Goal: Transaction & Acquisition: Purchase product/service

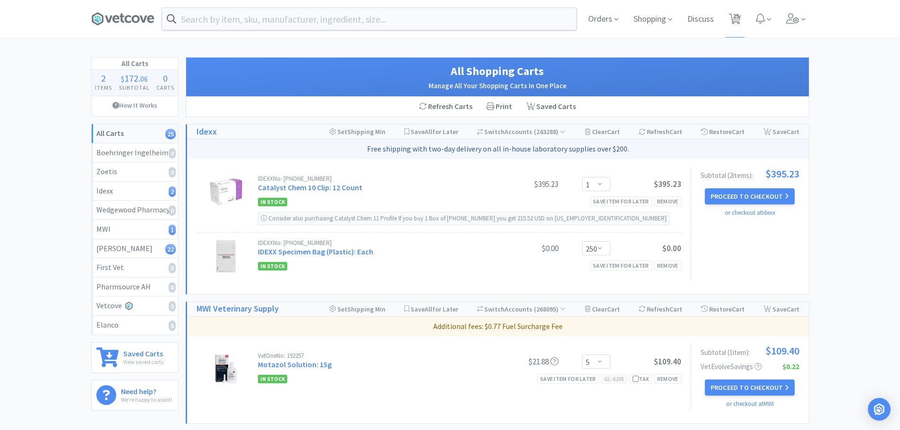
select select "1"
select select "250"
select select "5"
select select "2"
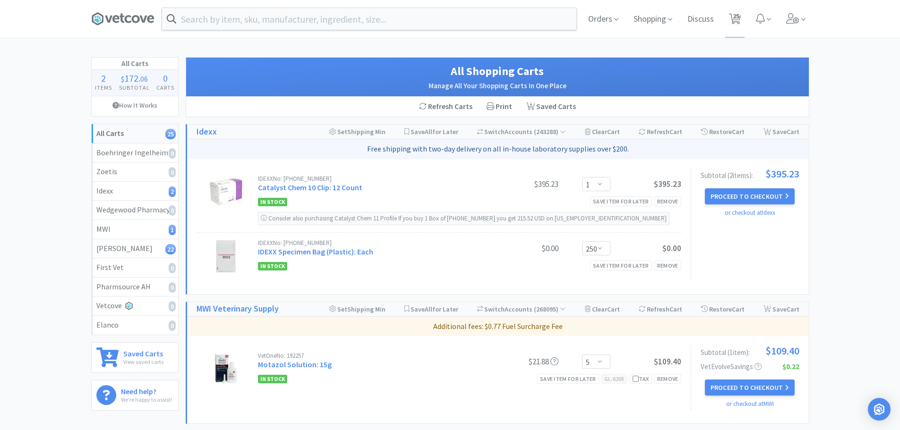
select select "1"
select select "2"
select select "1"
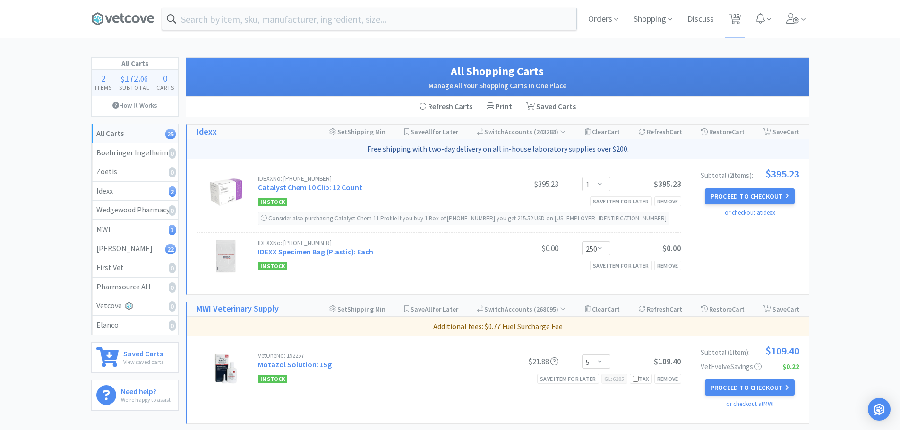
select select "1"
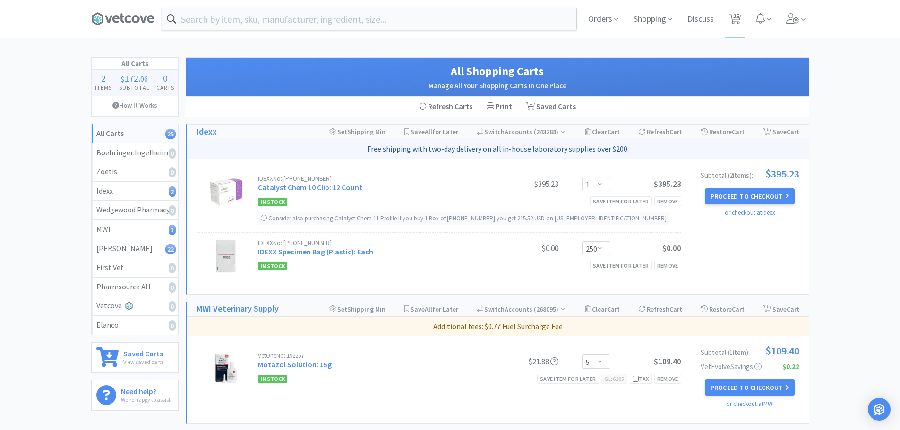
select select "1"
select select "2"
select select "1"
select select "4"
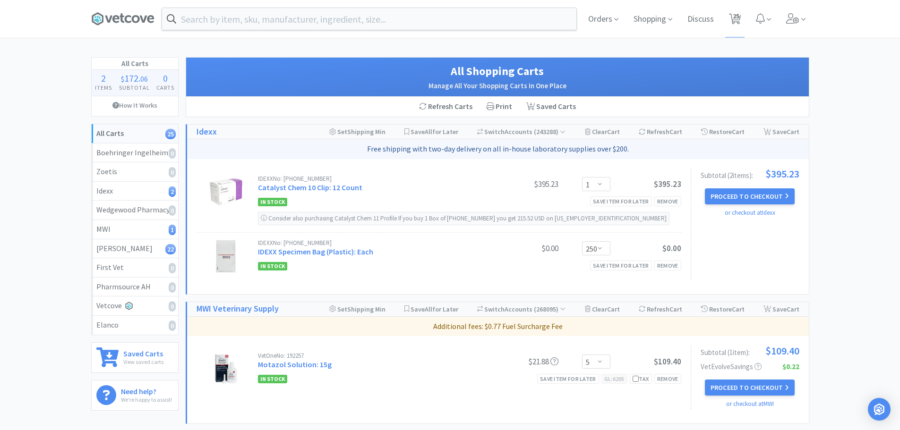
select select "1"
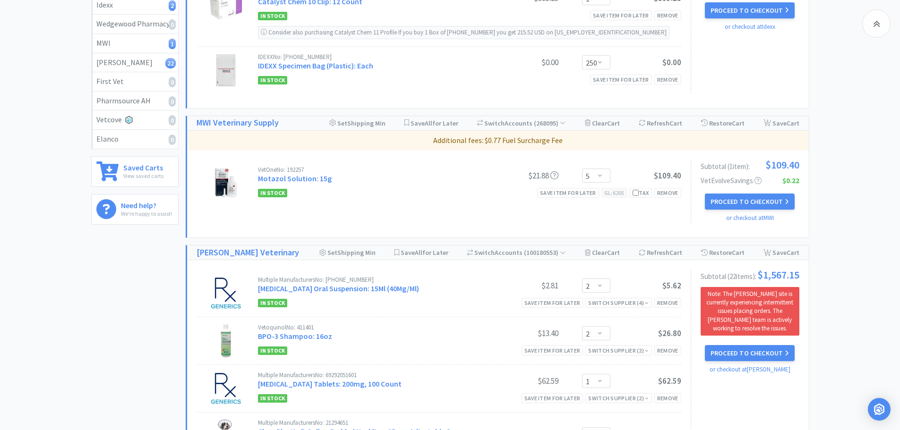
scroll to position [189, 0]
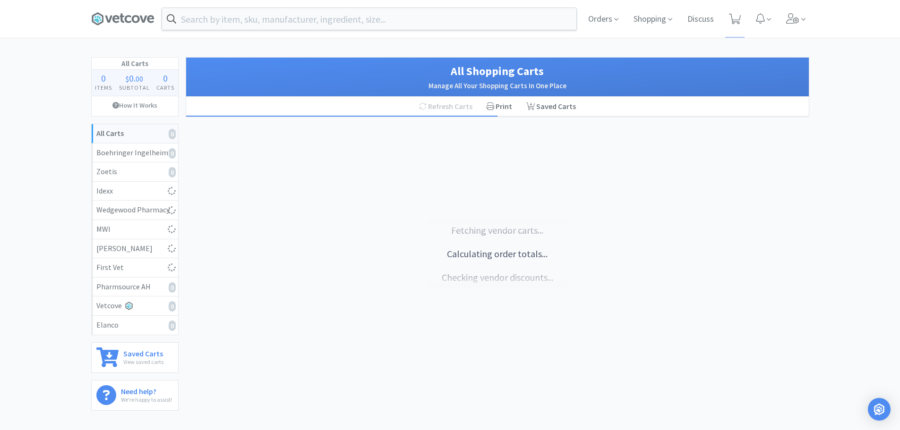
select select "2"
select select "1"
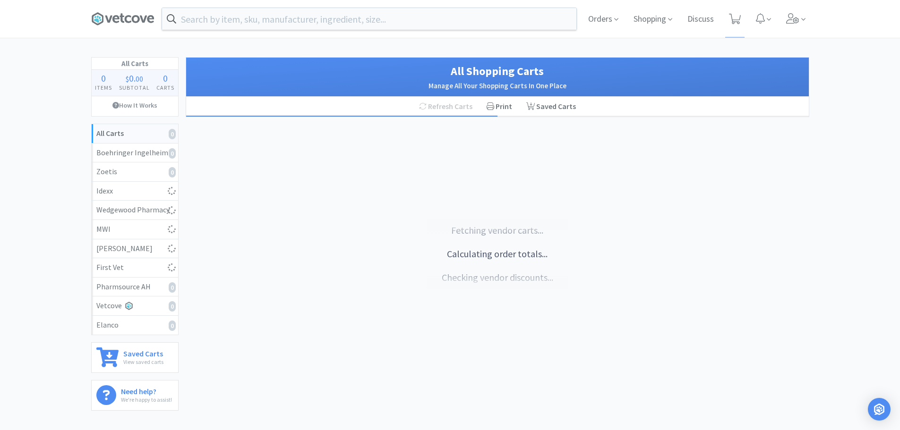
select select "2"
select select "1"
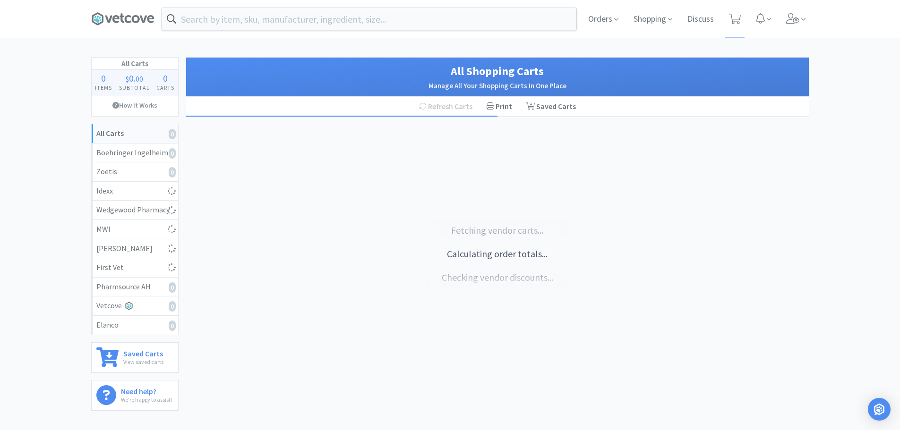
select select "1"
select select "2"
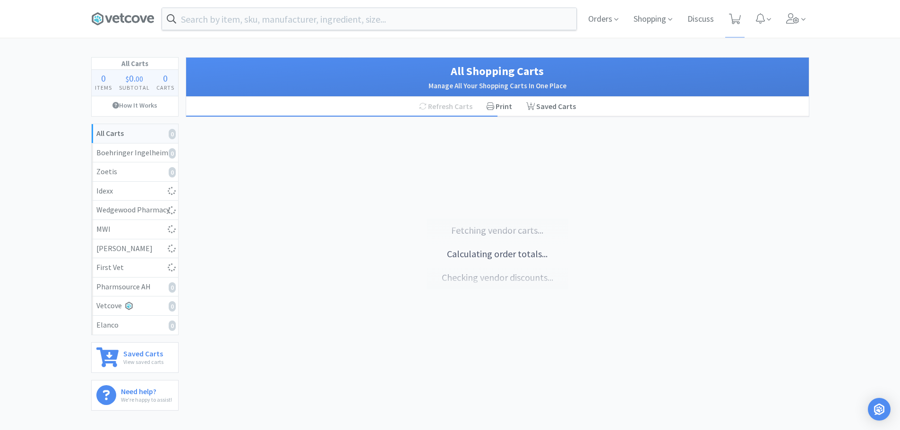
select select "1"
select select "4"
select select "1"
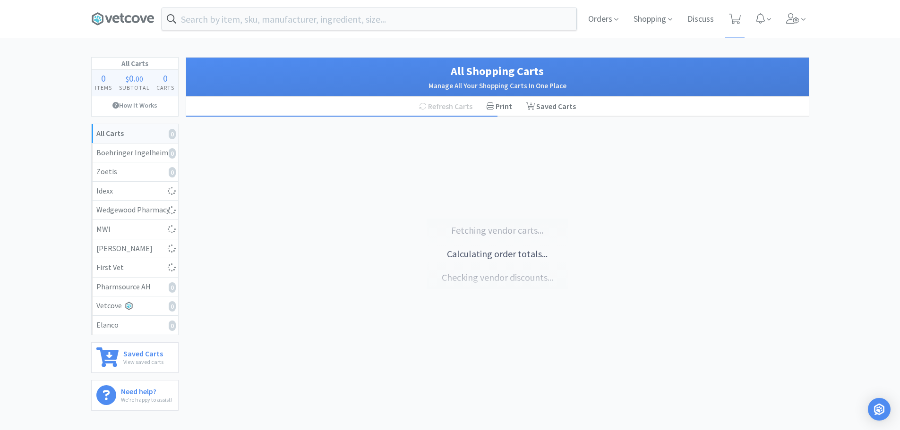
select select "1"
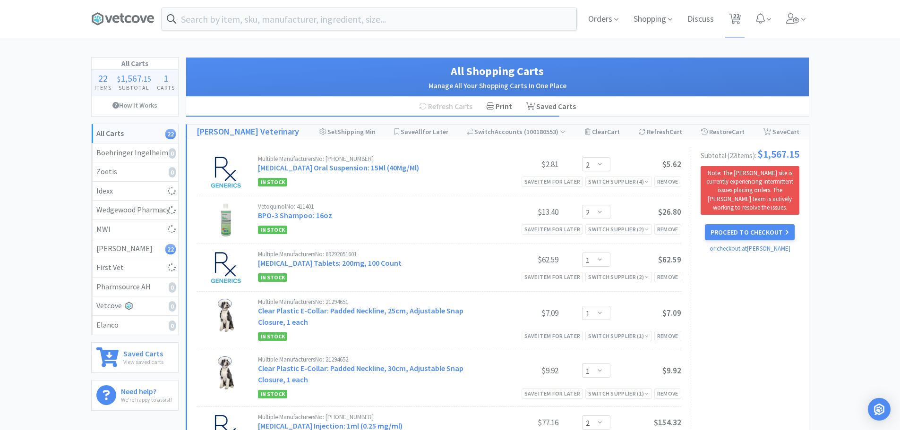
select select "5"
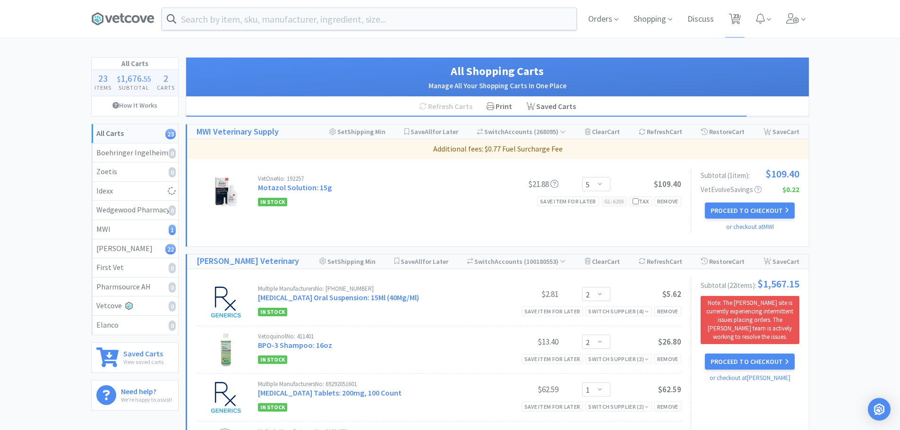
select select "1"
select select "250"
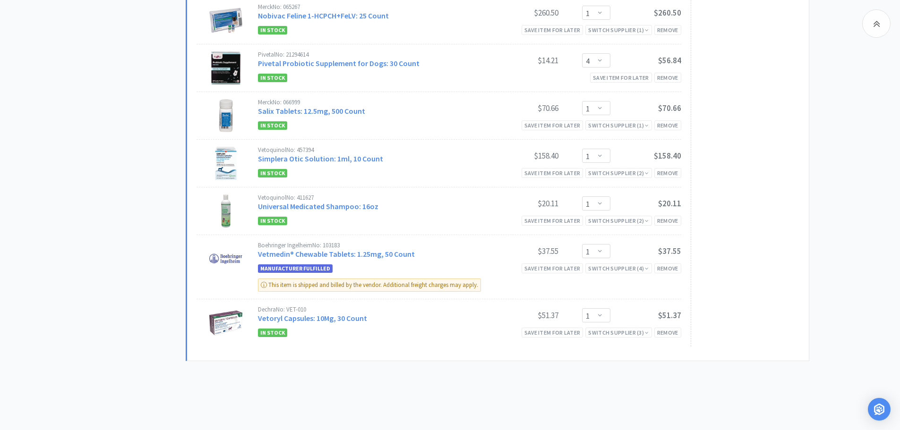
scroll to position [1242, 0]
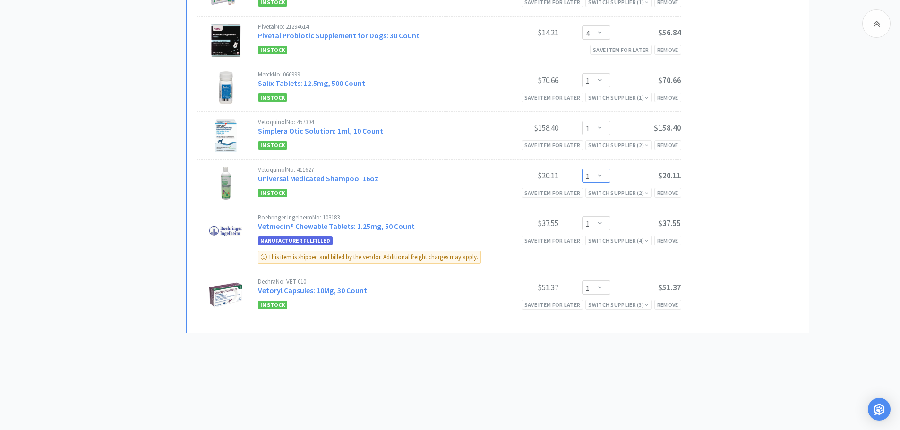
click at [600, 176] on select "Enter Quantity 1 2 3 4 5 6 7 8 9 10 11 12 13 14 15 16 17 18 19 20 Enter Quantity" at bounding box center [596, 176] width 28 height 14
click at [582, 169] on select "Enter Quantity 1 2 3 4 5 6 7 8 9 10 11 12 13 14 15 16 17 18 19 20 Enter Quantity" at bounding box center [596, 176] width 28 height 14
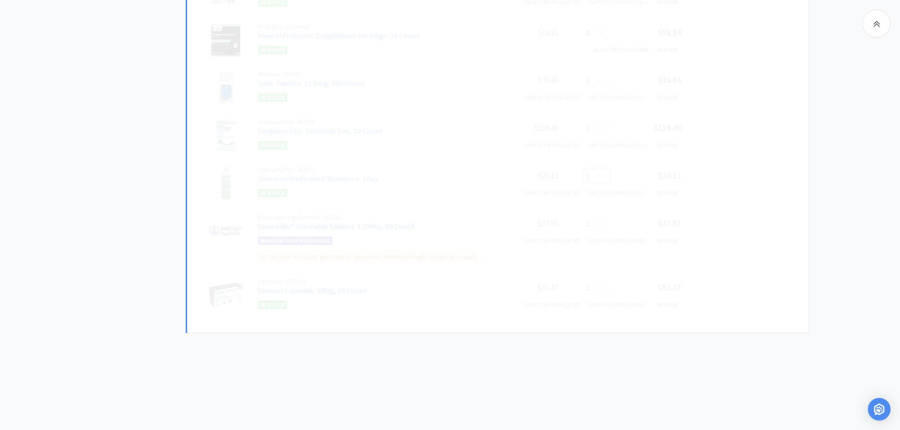
select select "2"
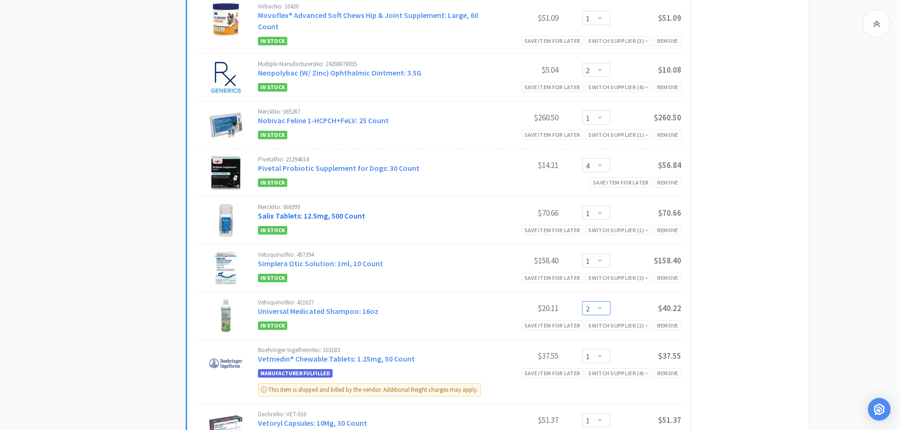
scroll to position [1112, 0]
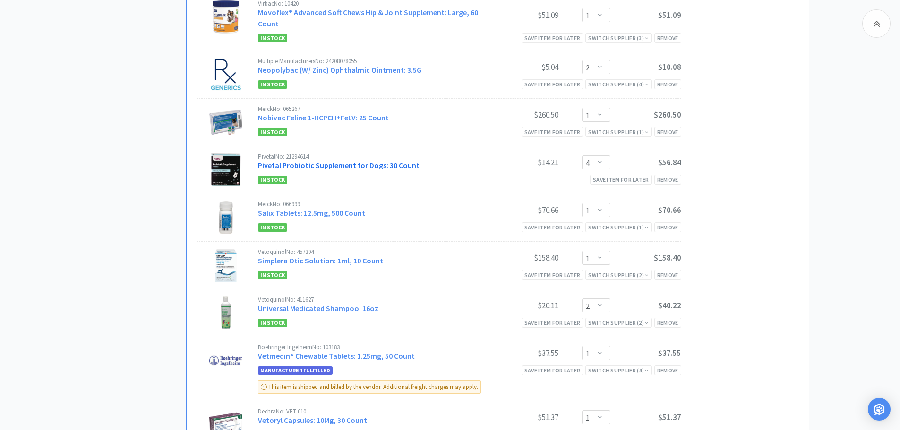
click at [323, 167] on link "Pivetal Probiotic Supplement for Dogs: 30 Count" at bounding box center [339, 165] width 162 height 9
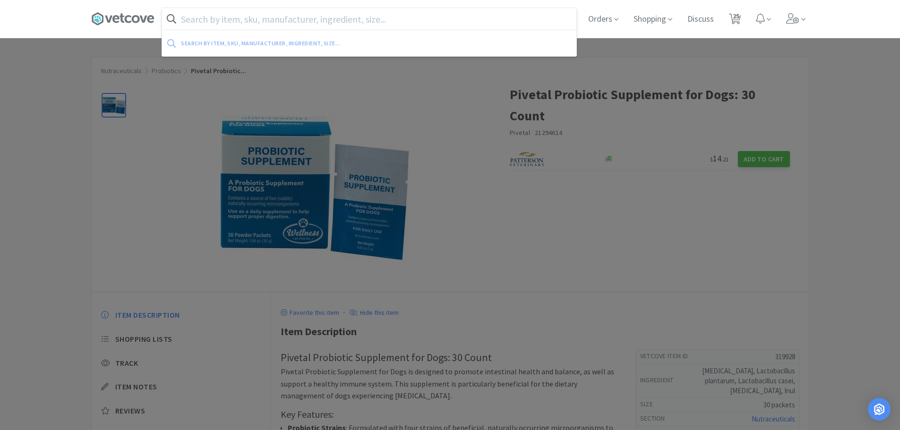
click at [258, 21] on input "text" at bounding box center [369, 19] width 414 height 22
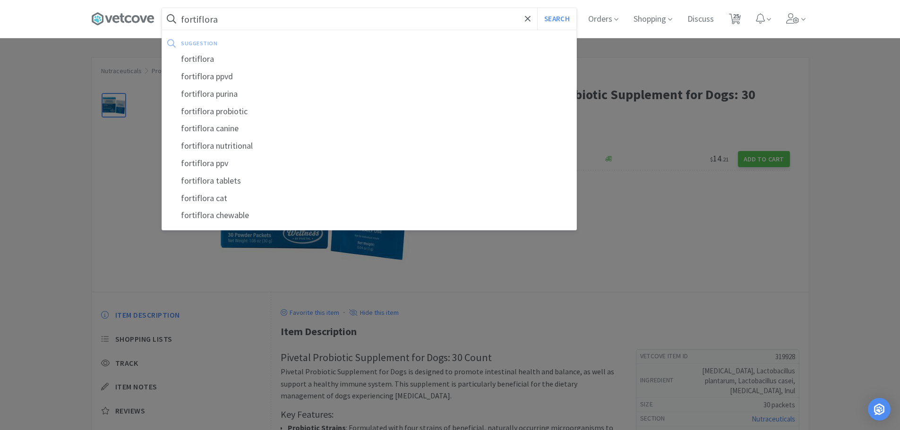
type input "fortiflora"
click at [537, 8] on button "Search" at bounding box center [556, 19] width 39 height 22
select select "5"
select select "2"
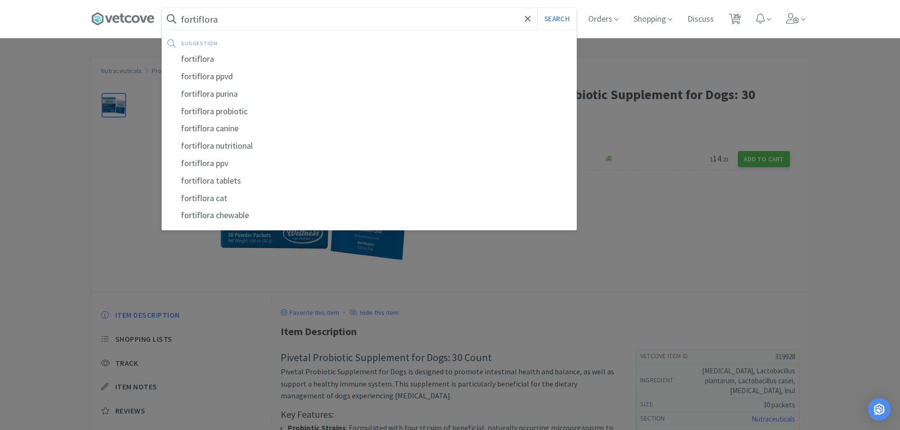
select select "1"
select select "2"
select select "1"
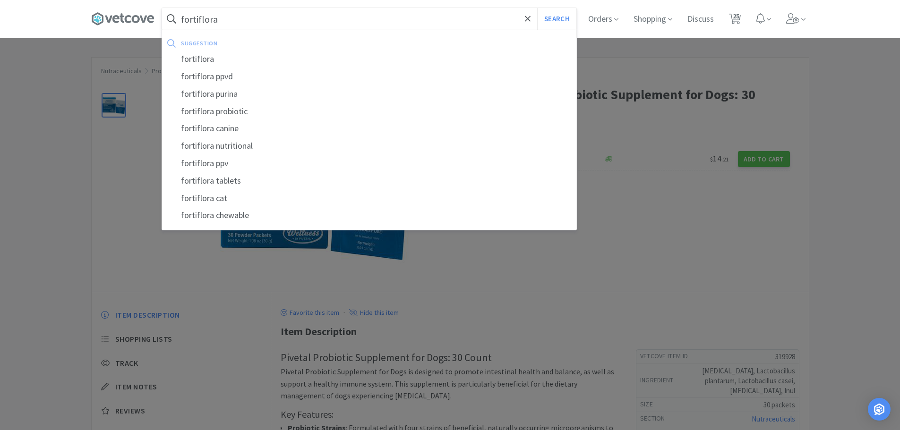
select select "1"
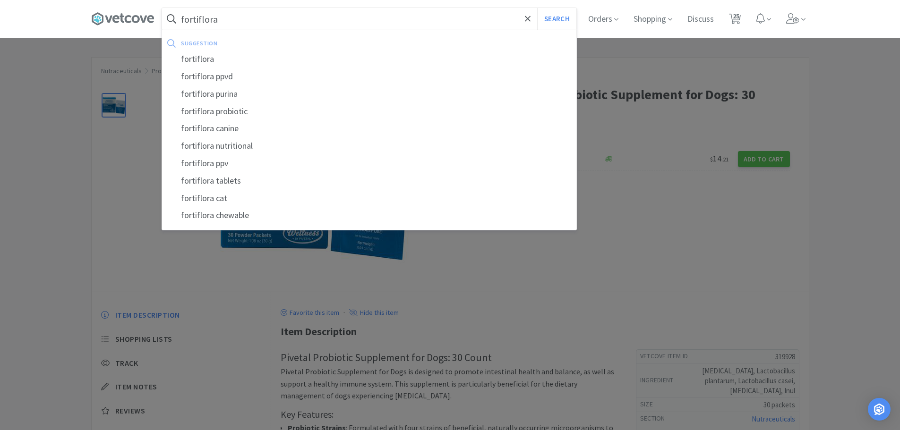
select select "1"
select select "2"
select select "1"
select select "4"
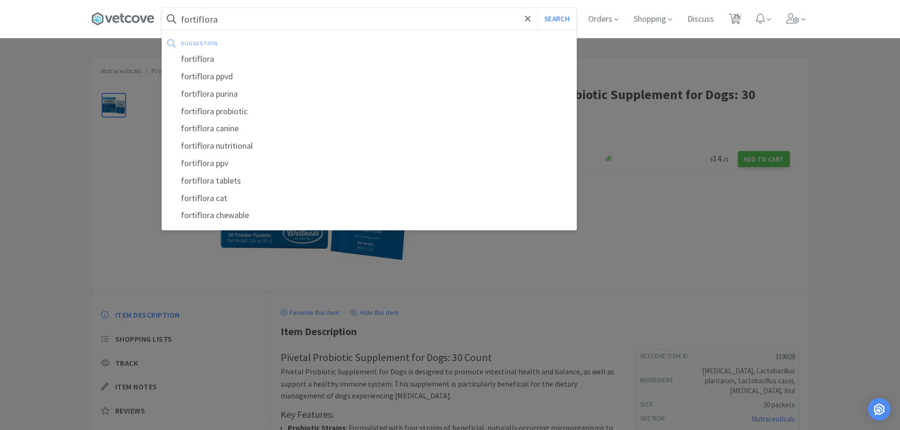
select select "1"
select select "2"
select select "1"
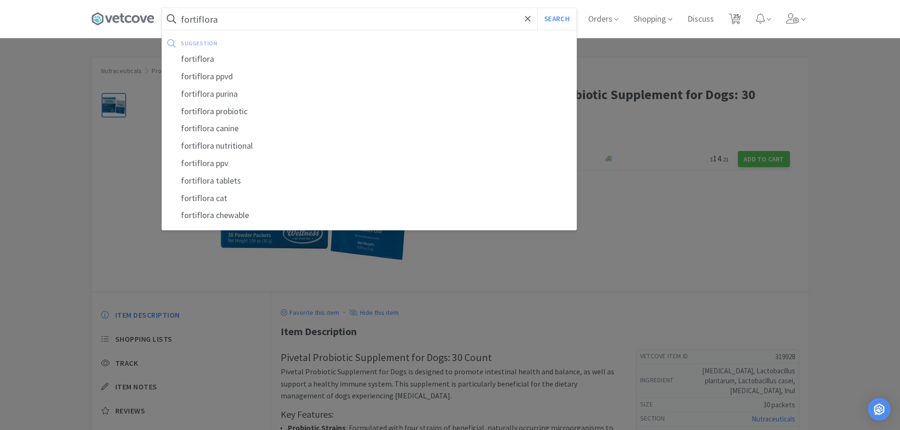
select select "1"
select select "250"
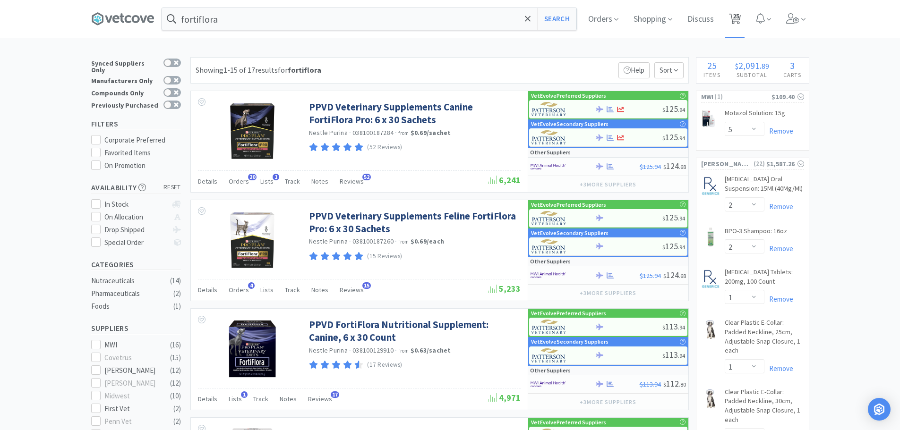
click at [739, 19] on span "25" at bounding box center [736, 16] width 7 height 38
select select "1"
select select "250"
select select "5"
select select "2"
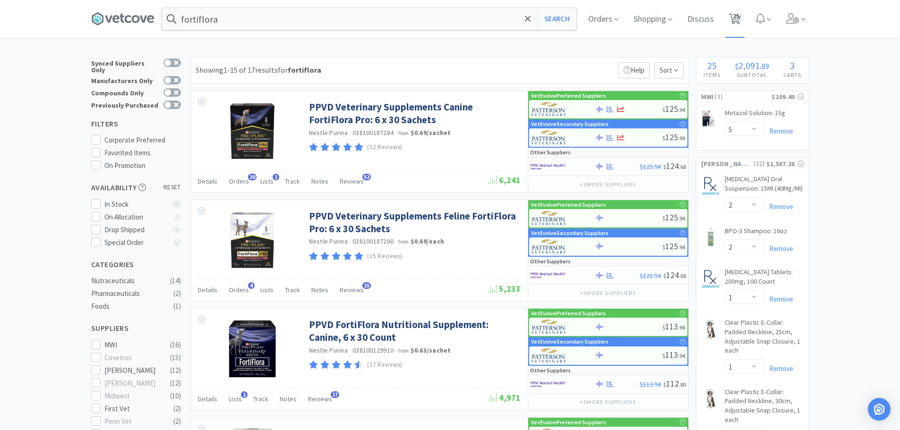
select select "2"
select select "1"
select select "2"
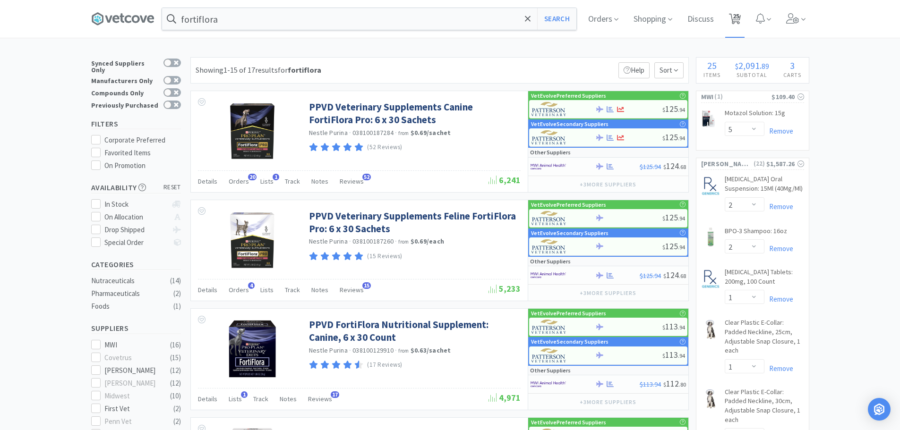
select select "1"
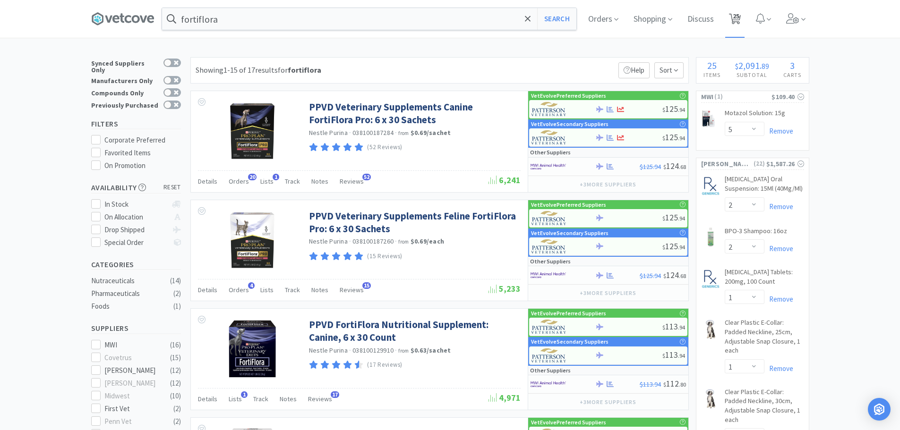
select select "1"
select select "2"
select select "1"
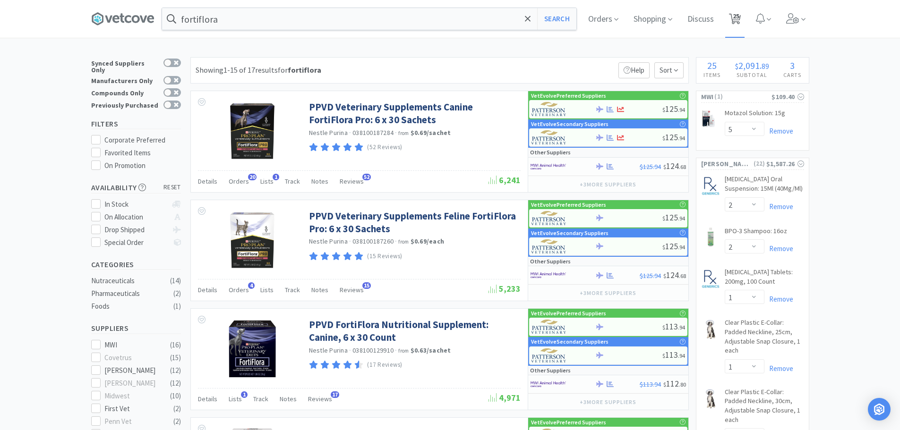
select select "4"
select select "1"
select select "2"
select select "1"
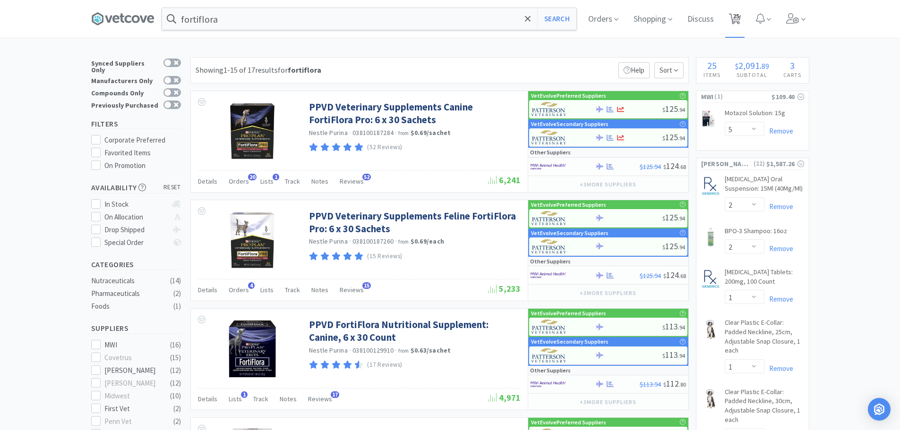
select select "1"
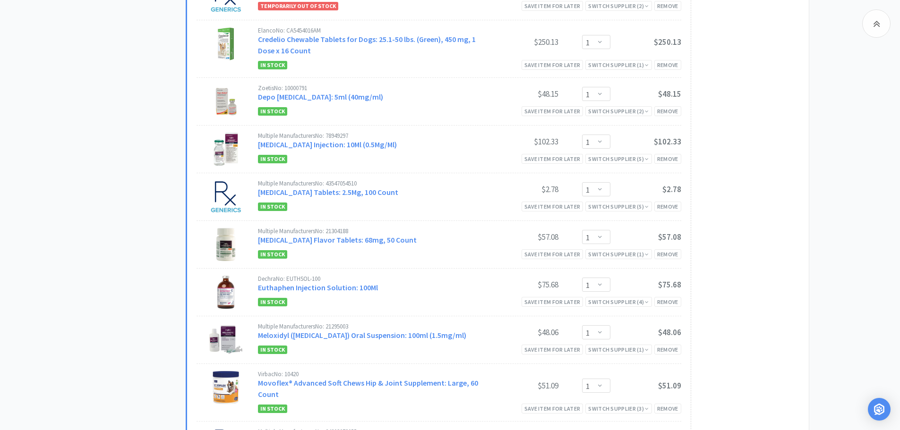
scroll to position [803, 0]
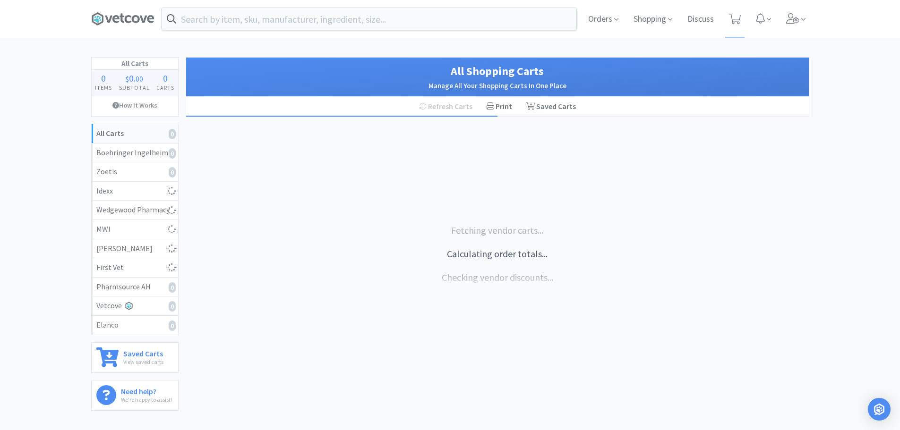
select select "2"
select select "1"
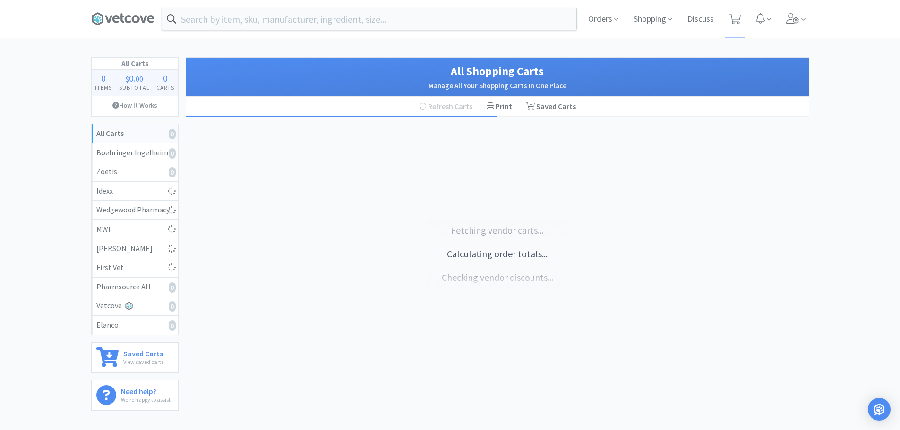
select select "2"
select select "1"
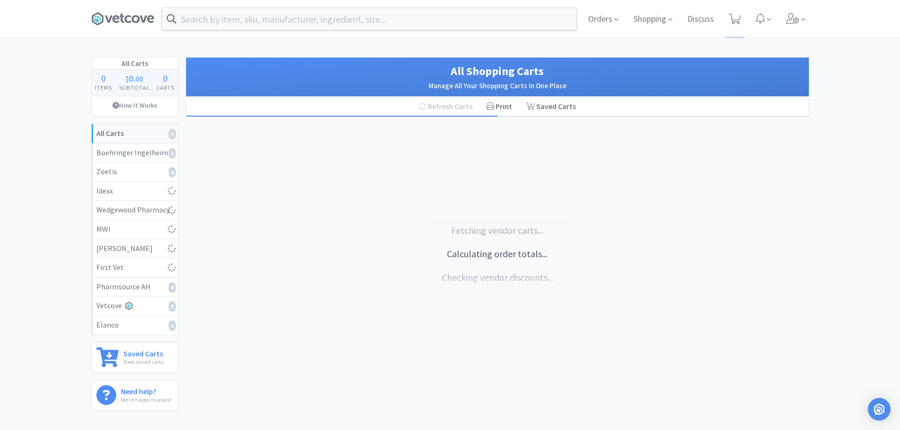
select select "1"
select select "2"
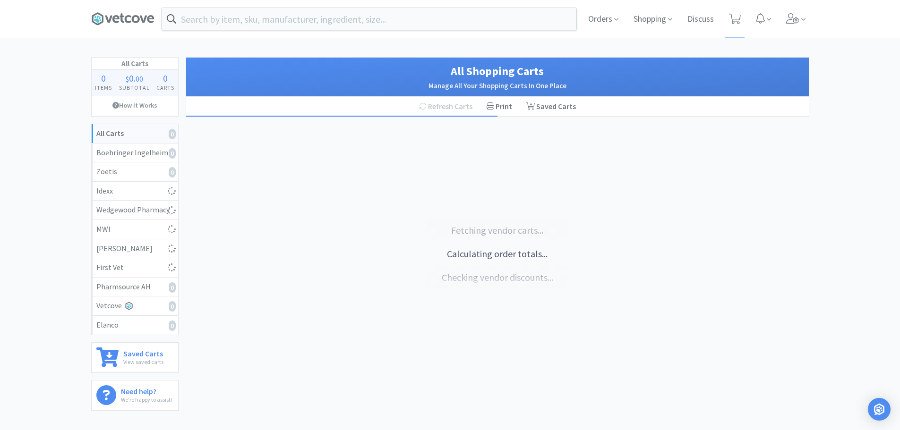
select select "1"
select select "4"
select select "1"
select select "2"
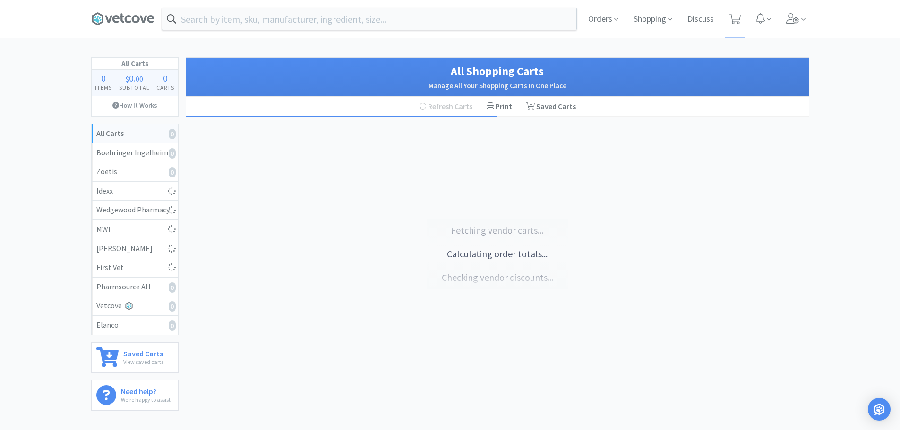
select select "1"
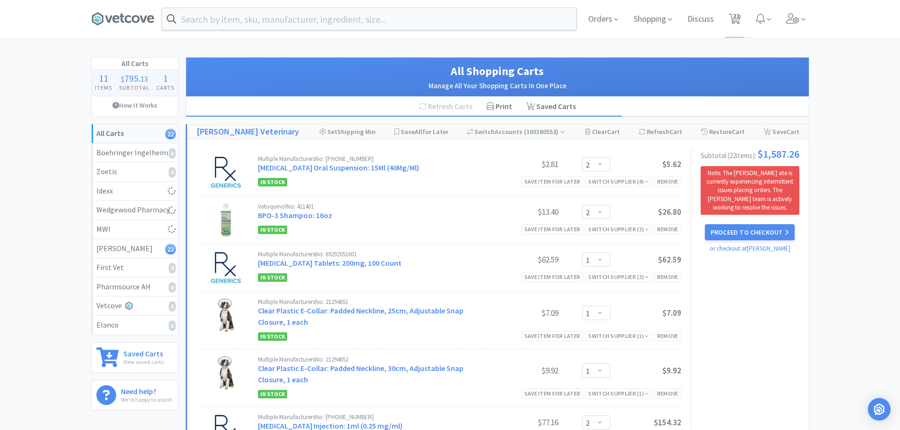
select select "5"
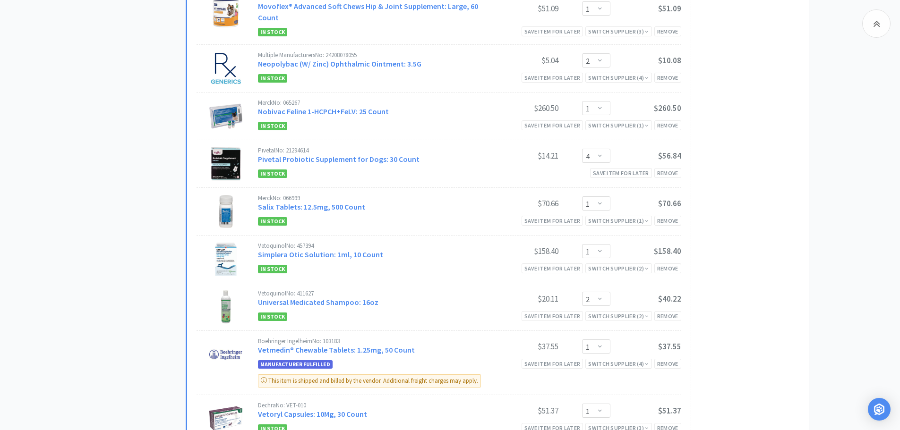
scroll to position [992, 0]
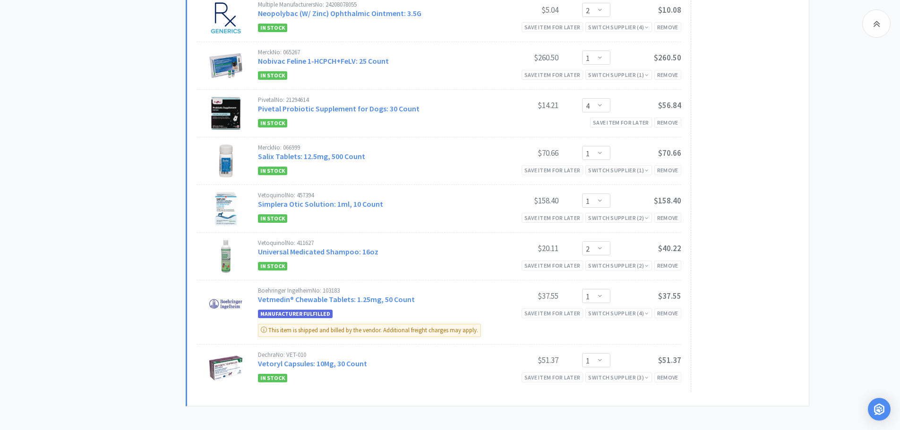
select select "1"
select select "250"
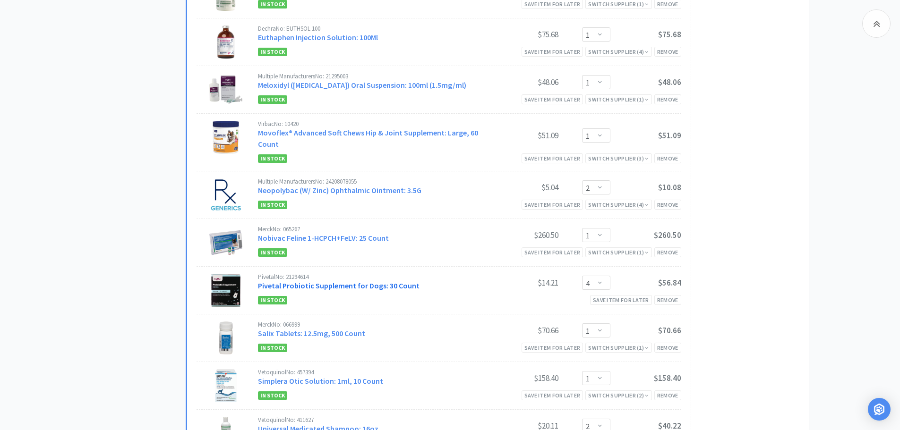
click at [364, 285] on link "Pivetal Probiotic Supplement for Dogs: 30 Count" at bounding box center [339, 285] width 162 height 9
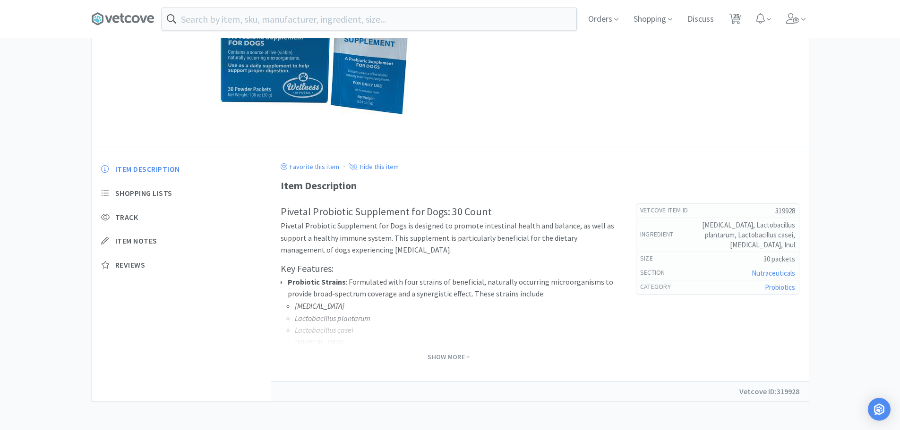
select select "1"
select select "250"
select select "5"
select select "2"
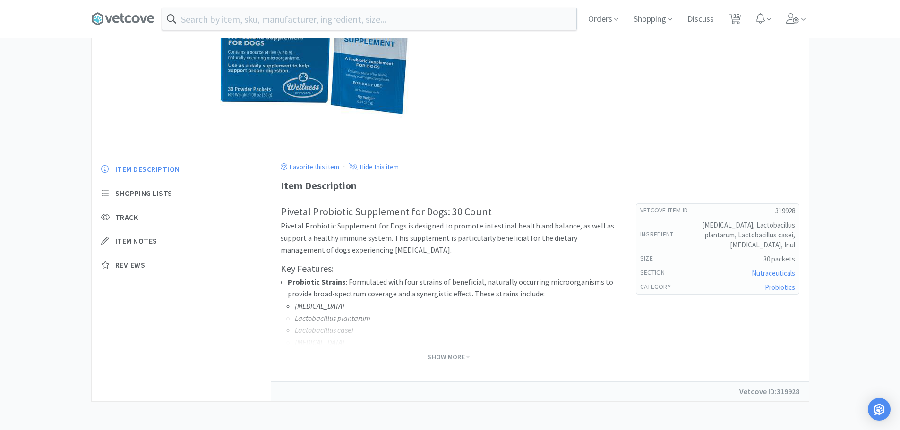
select select "1"
select select "2"
select select "1"
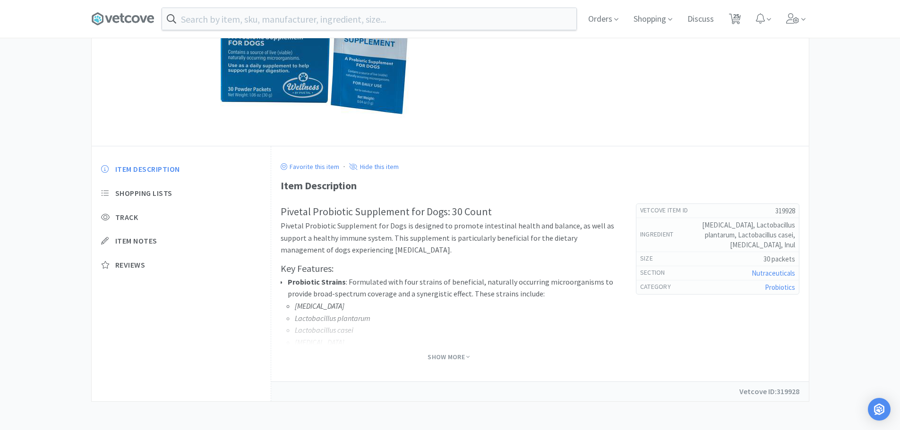
select select "1"
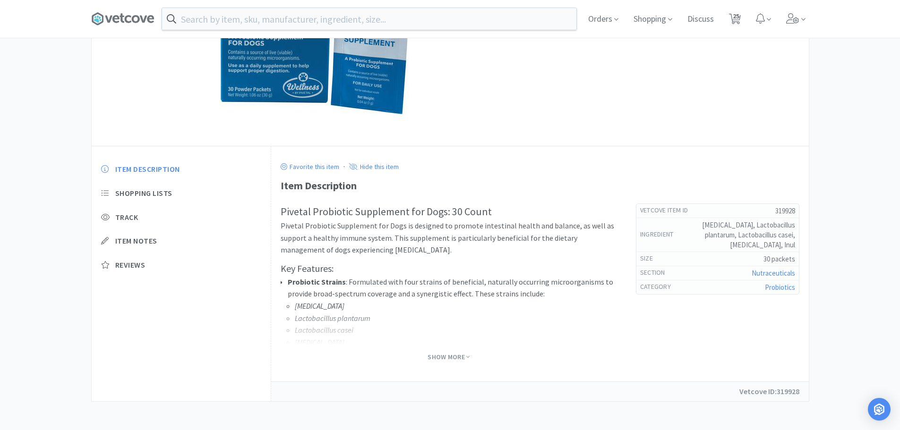
select select "1"
select select "2"
select select "1"
select select "4"
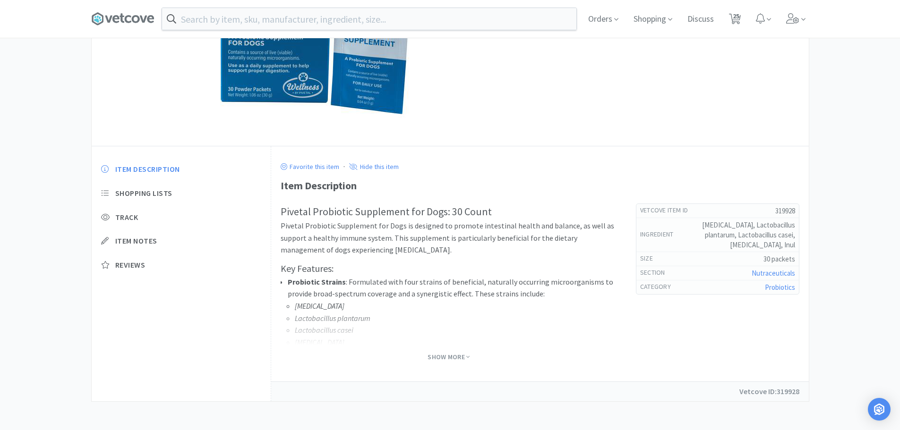
select select "1"
select select "2"
select select "1"
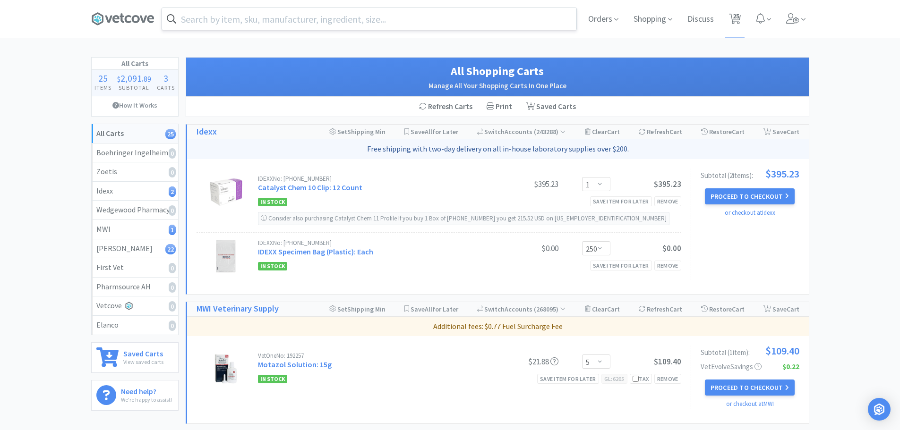
click at [252, 23] on input "text" at bounding box center [369, 19] width 414 height 22
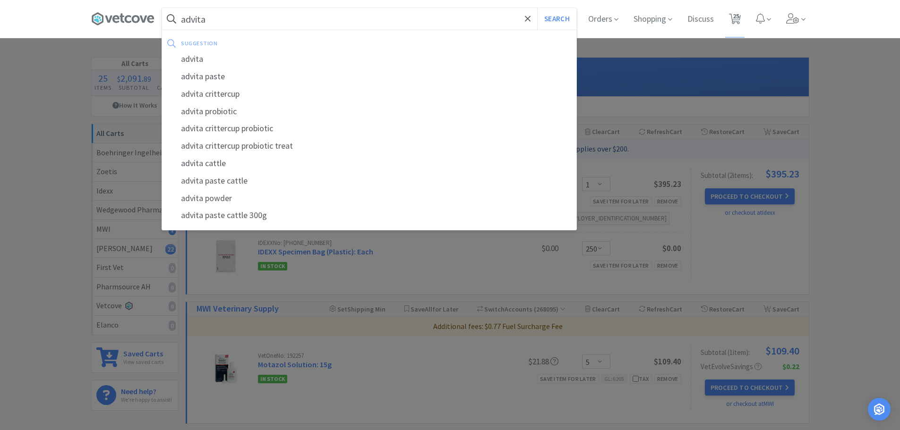
type input "advita"
click at [537, 8] on button "Search" at bounding box center [556, 19] width 39 height 22
select select "5"
select select "2"
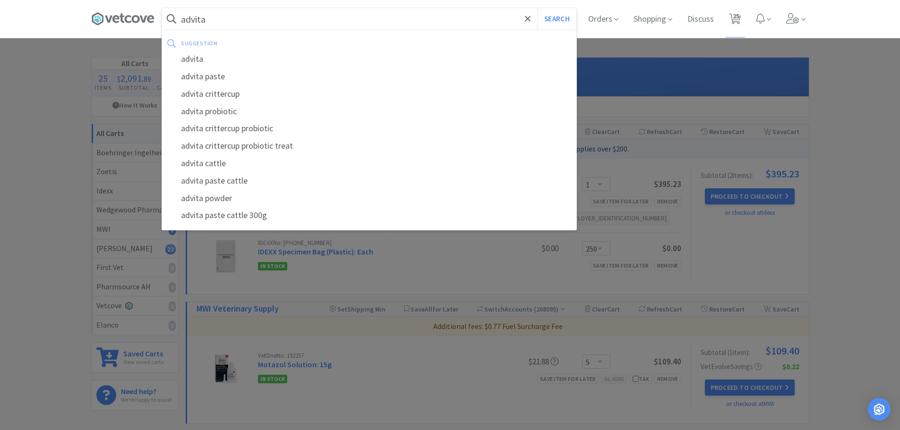
select select "1"
select select "2"
select select "1"
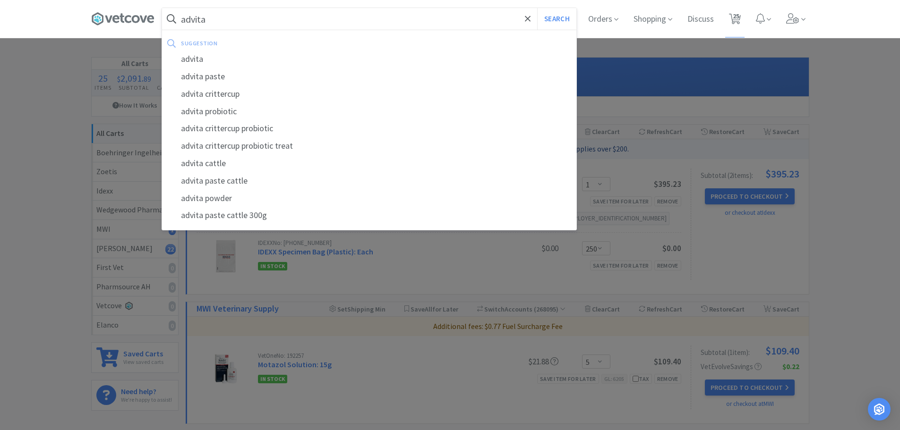
select select "1"
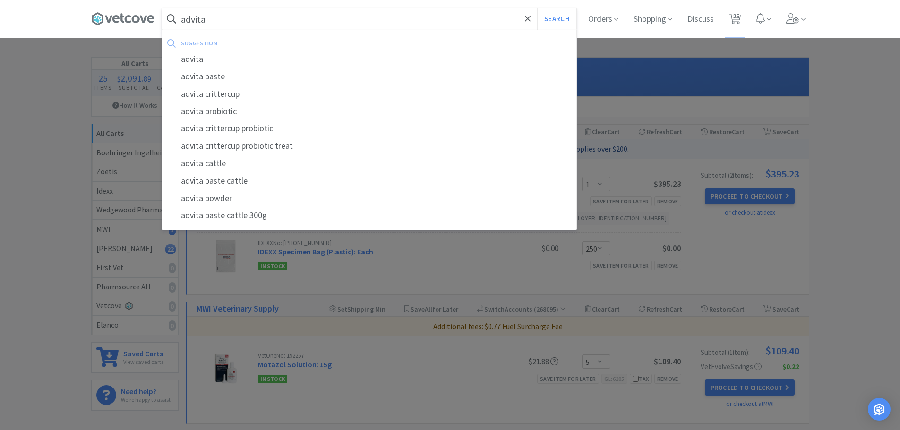
select select "1"
select select "2"
select select "1"
select select "4"
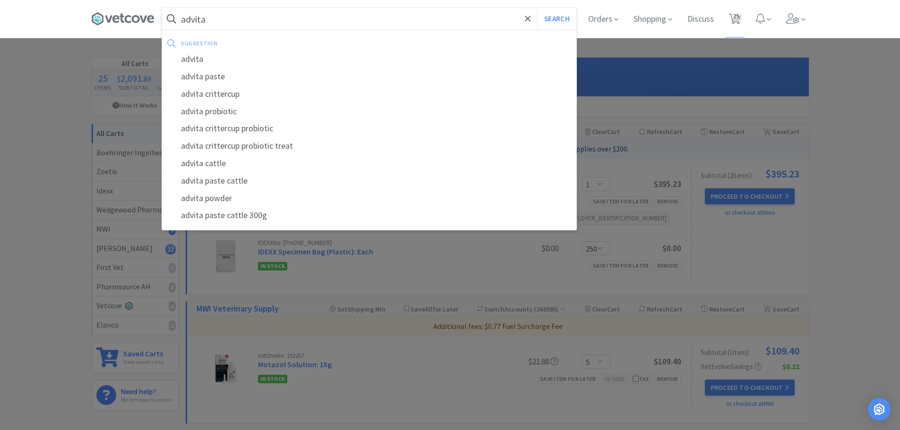
select select "1"
select select "2"
select select "1"
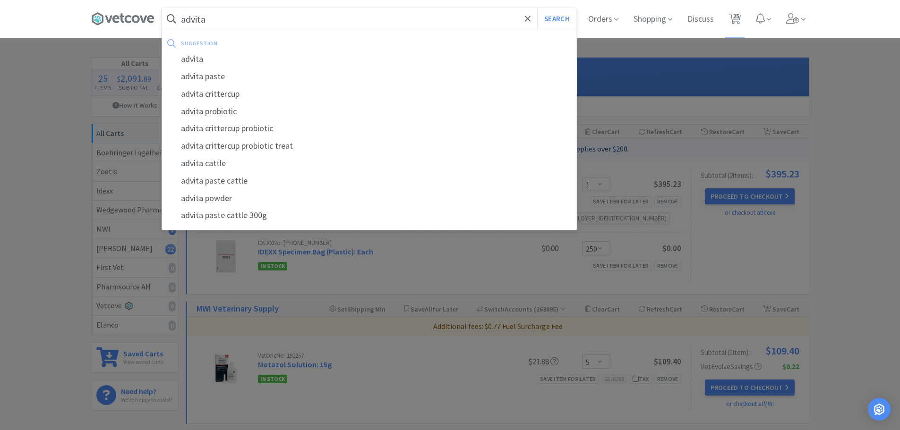
select select "1"
select select "250"
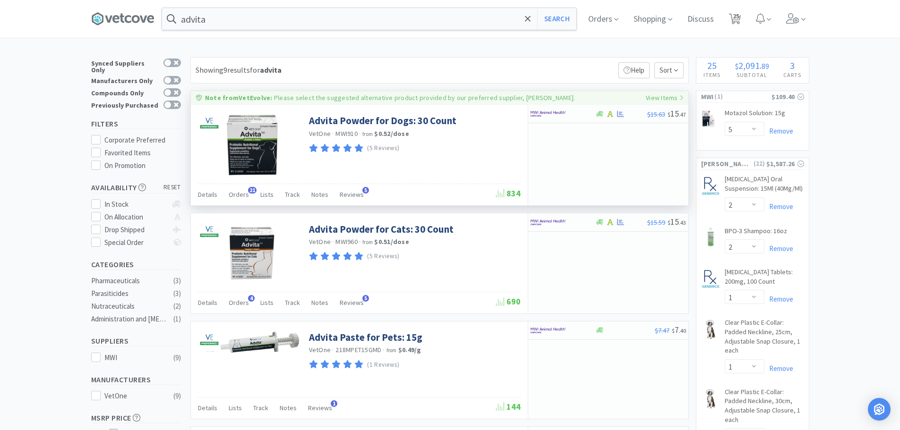
click at [524, 98] on p "Please select the suggested alternative product provided by our preferred suppl…" at bounding box center [424, 98] width 301 height 9
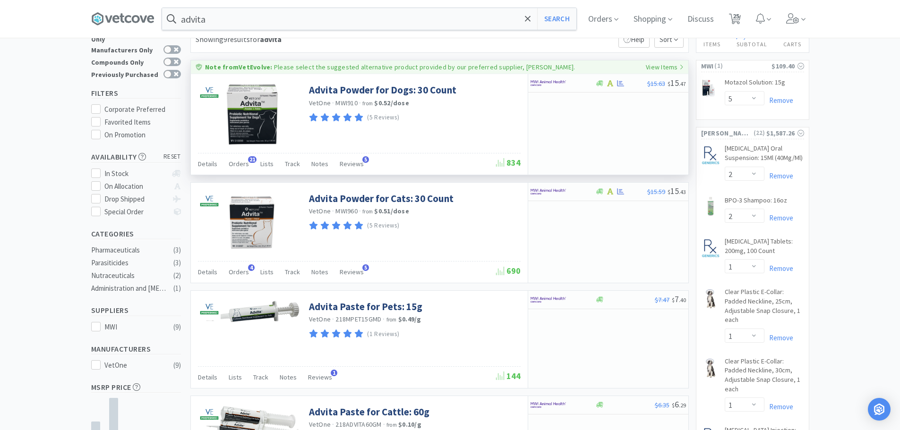
scroll to position [47, 0]
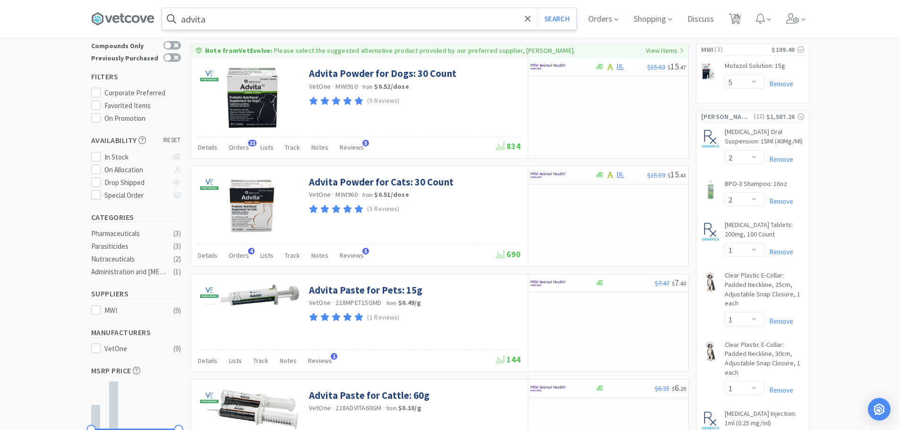
click at [237, 23] on input "advita" at bounding box center [369, 19] width 414 height 22
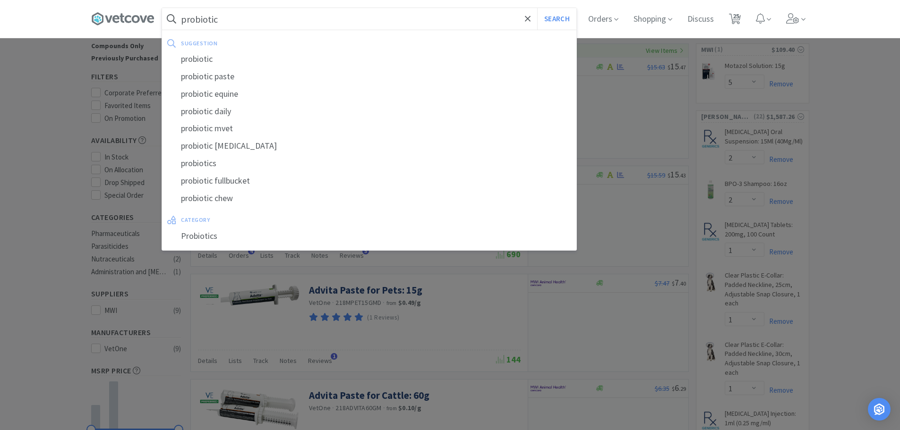
click at [537, 8] on button "Search" at bounding box center [556, 19] width 39 height 22
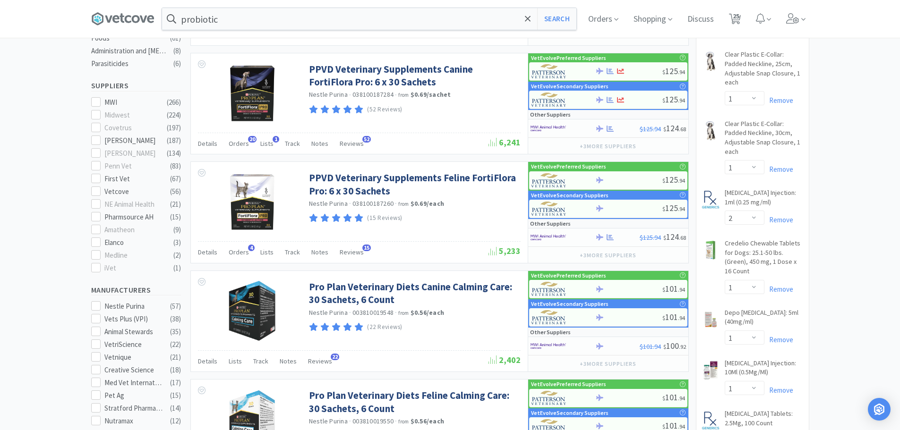
scroll to position [239, 0]
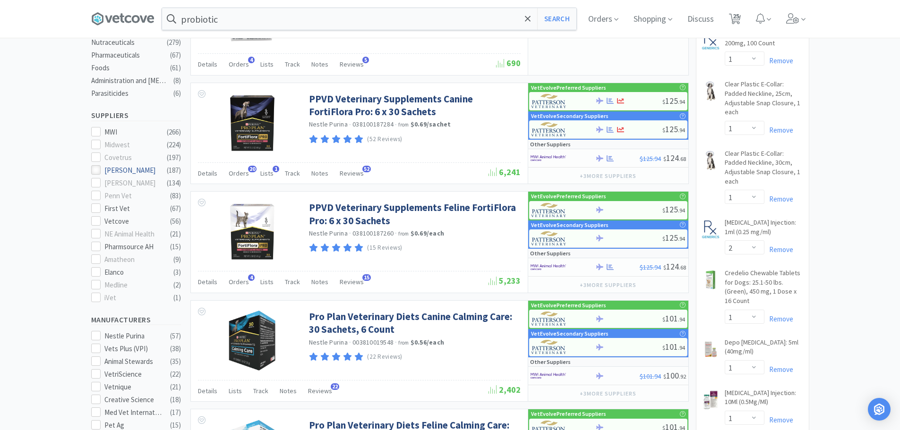
click at [97, 169] on div at bounding box center [95, 169] width 9 height 9
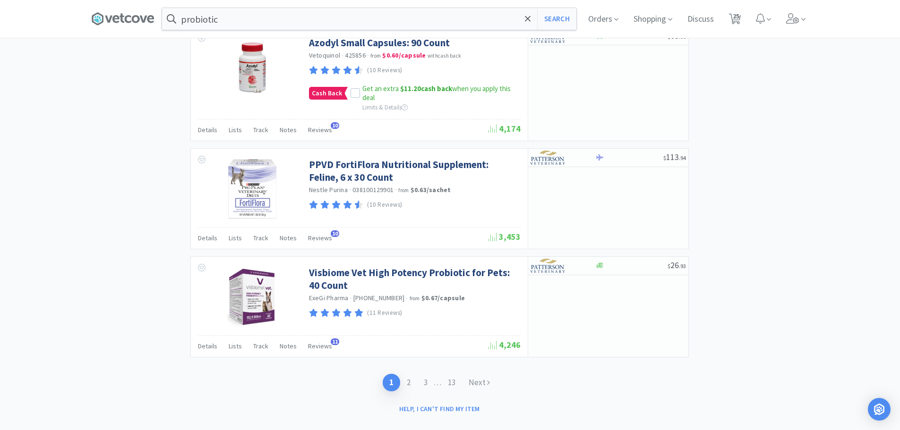
scroll to position [1493, 0]
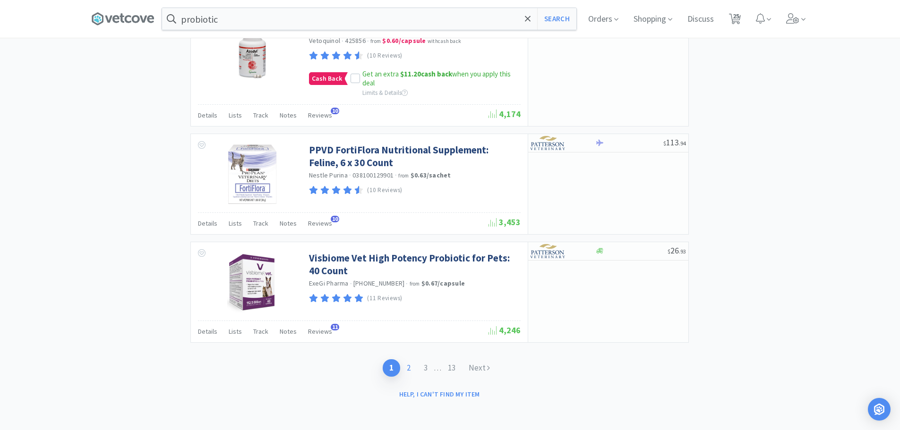
click at [407, 366] on link "2" at bounding box center [408, 367] width 17 height 17
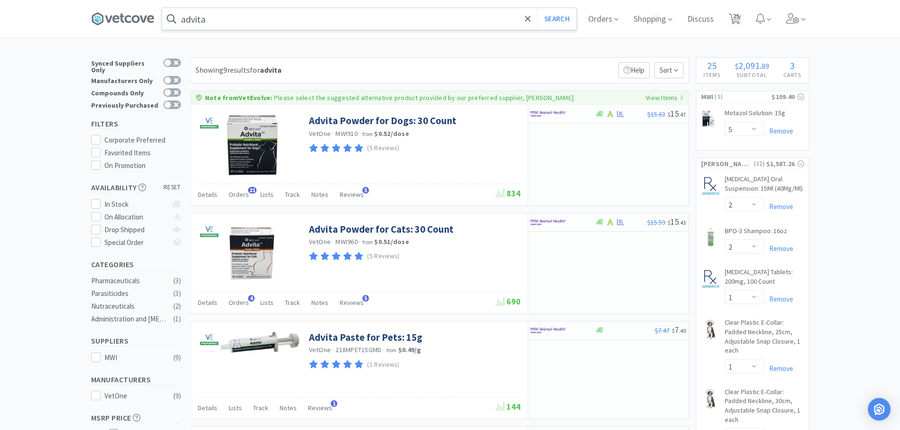
click at [230, 23] on input "advita" at bounding box center [369, 19] width 414 height 22
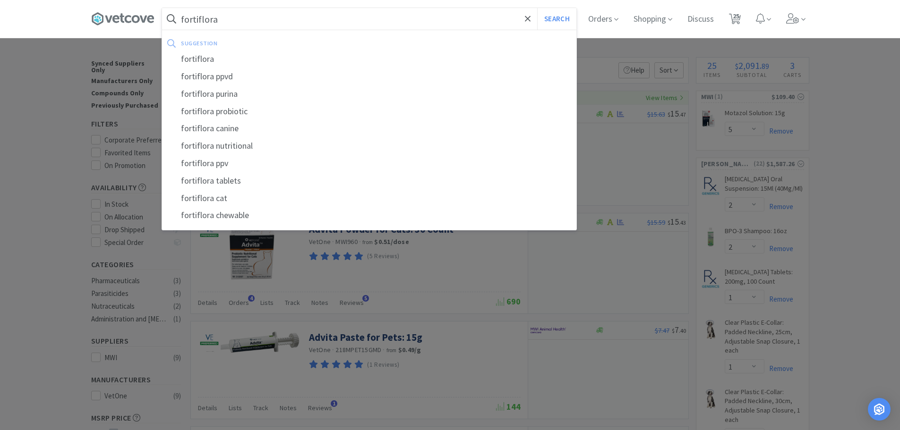
type input "fortiflora"
click at [537, 8] on button "Search" at bounding box center [556, 19] width 39 height 22
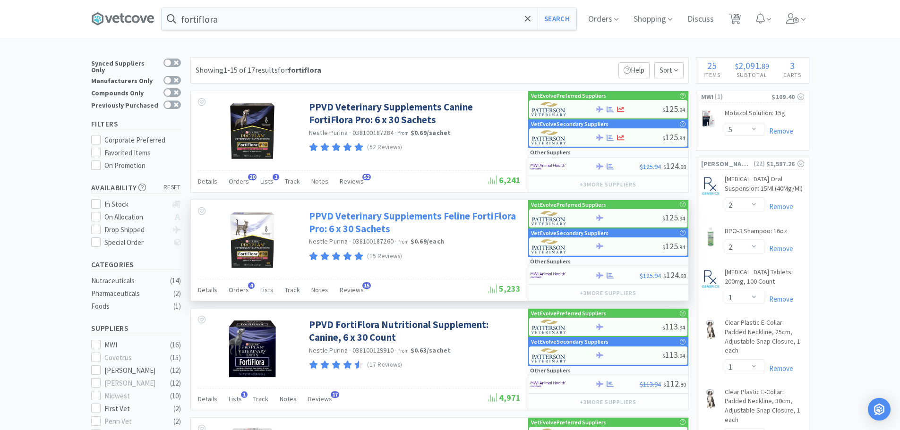
click at [344, 222] on link "PPVD Veterinary Supplements Feline FortiFlora Pro: 6 x 30 Sachets" at bounding box center [413, 223] width 209 height 26
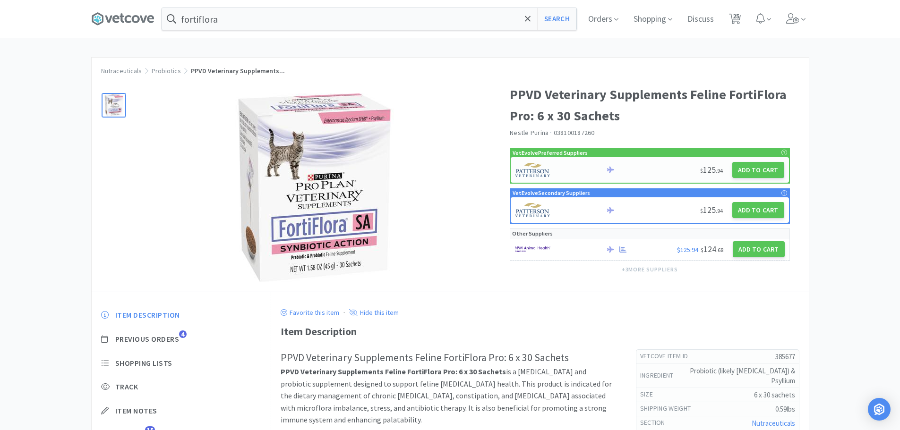
click at [652, 167] on div at bounding box center [640, 169] width 70 height 7
select select "1"
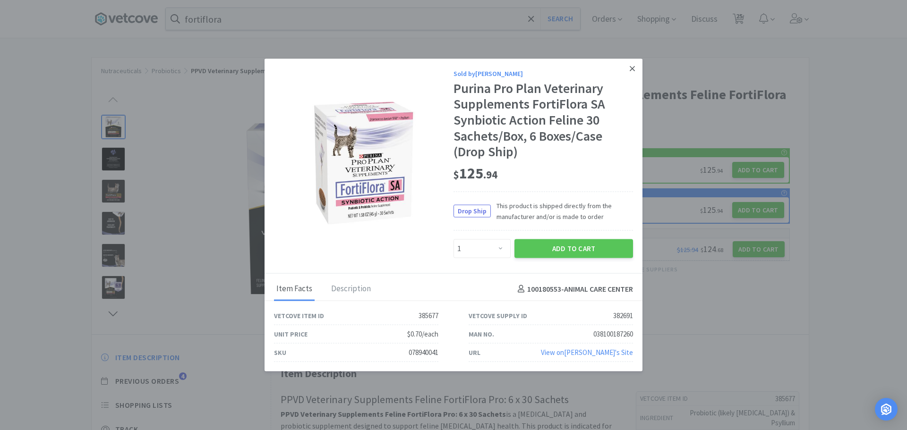
click at [634, 69] on icon at bounding box center [632, 68] width 5 height 9
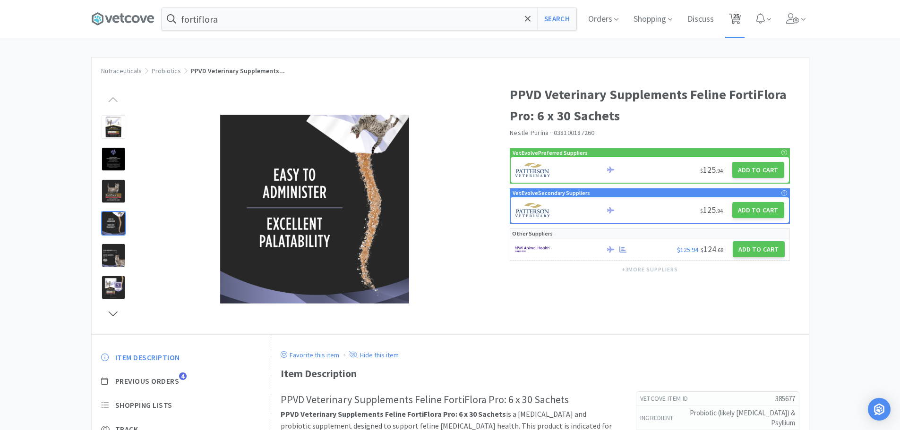
click at [732, 15] on span "25" at bounding box center [734, 19] width 19 height 38
select select "1"
select select "250"
select select "5"
select select "2"
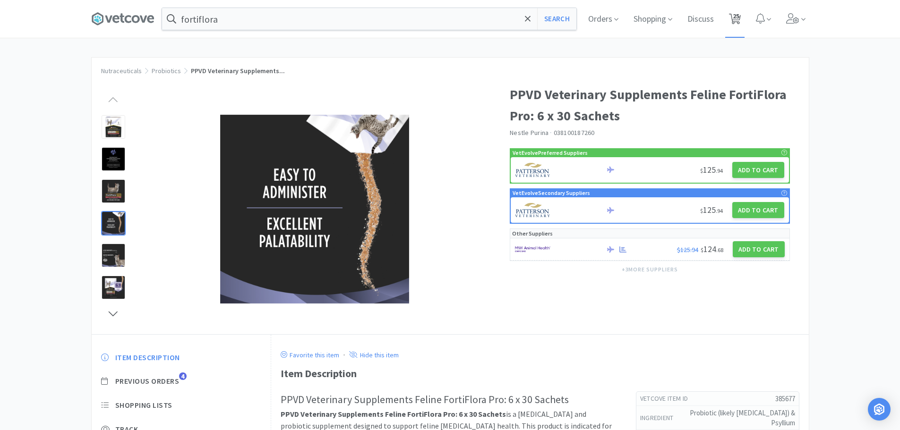
select select "2"
select select "1"
select select "2"
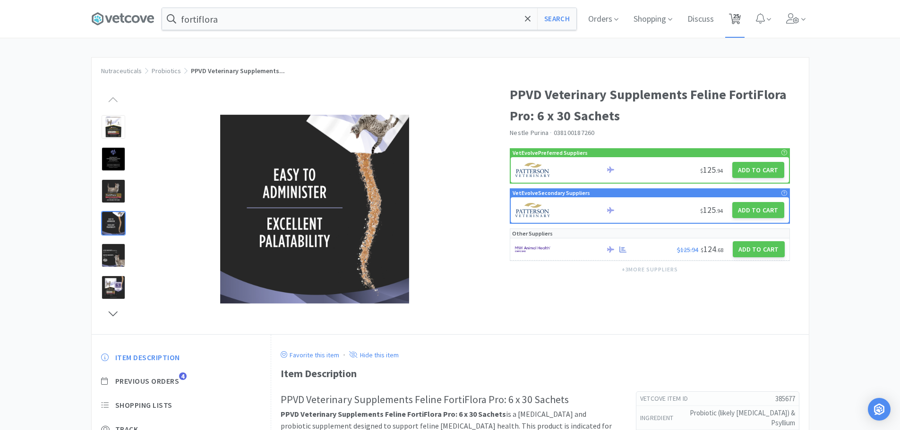
select select "1"
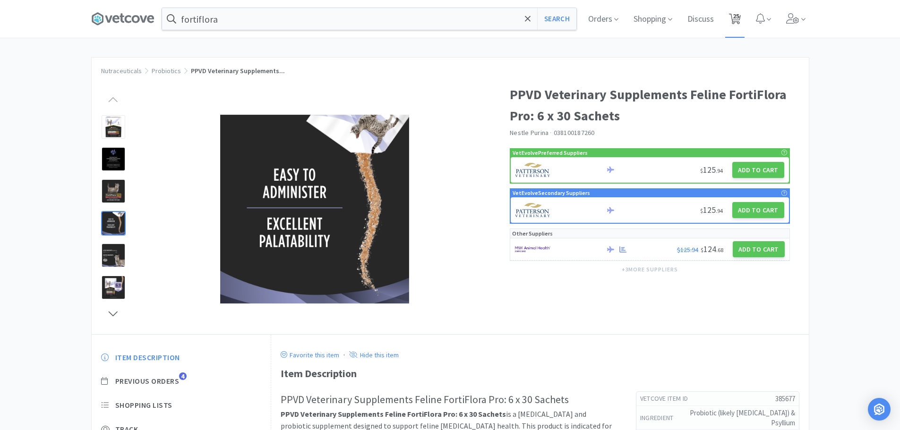
select select "1"
select select "2"
select select "1"
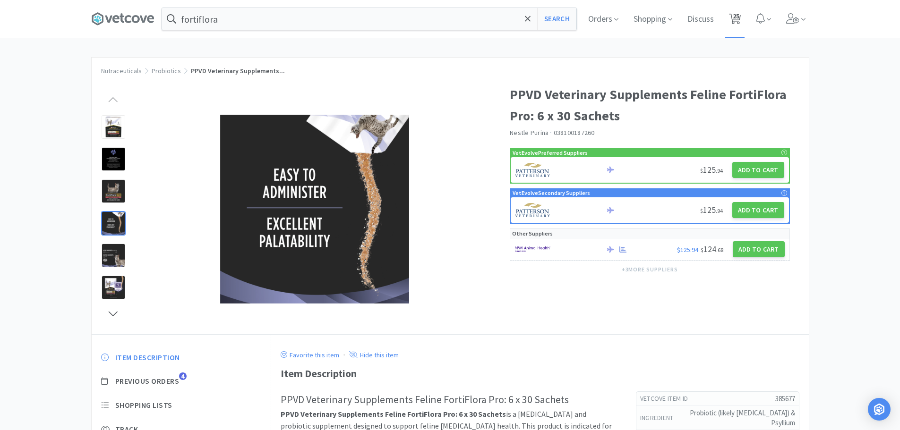
select select "4"
select select "1"
select select "2"
select select "1"
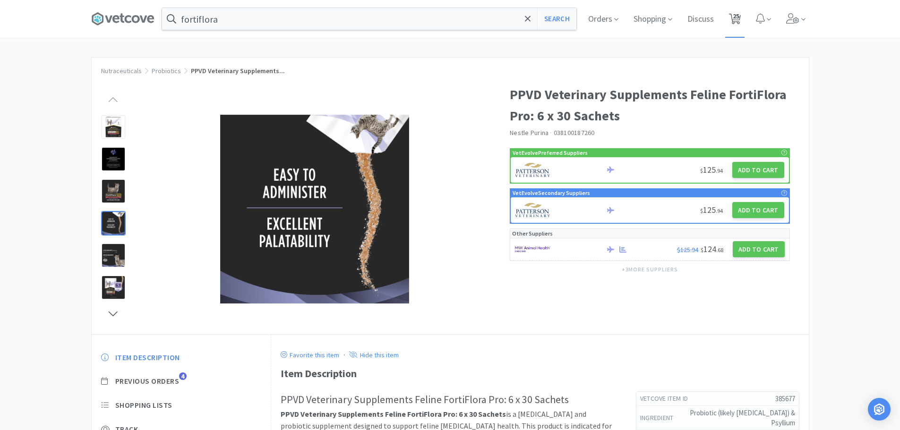
select select "1"
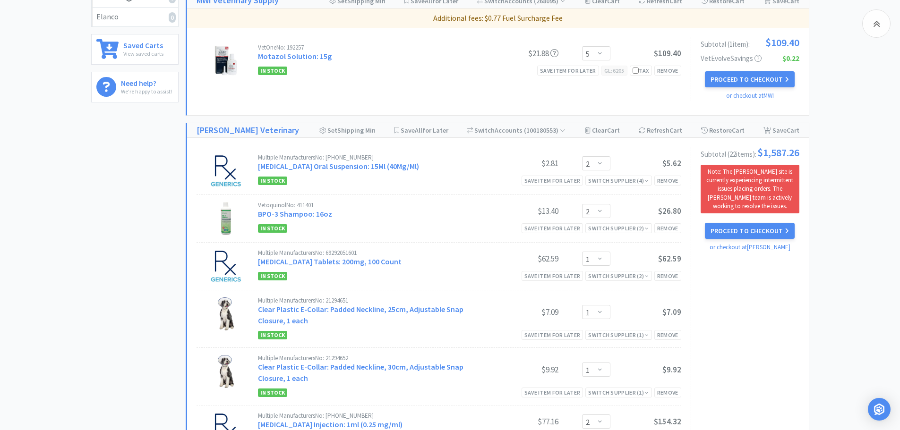
scroll to position [378, 0]
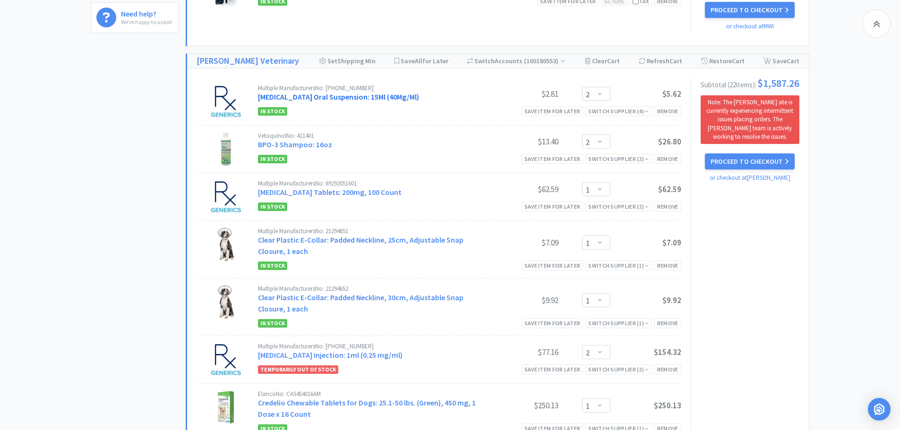
click at [382, 99] on link "[MEDICAL_DATA] Oral Suspension: 15Ml (40Mg/Ml)" at bounding box center [338, 96] width 161 height 9
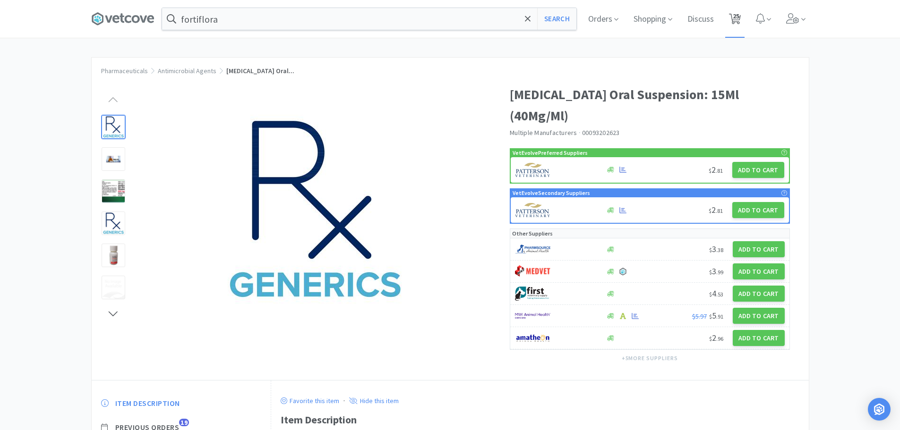
click at [741, 21] on icon at bounding box center [735, 19] width 12 height 10
select select "1"
select select "250"
select select "5"
select select "2"
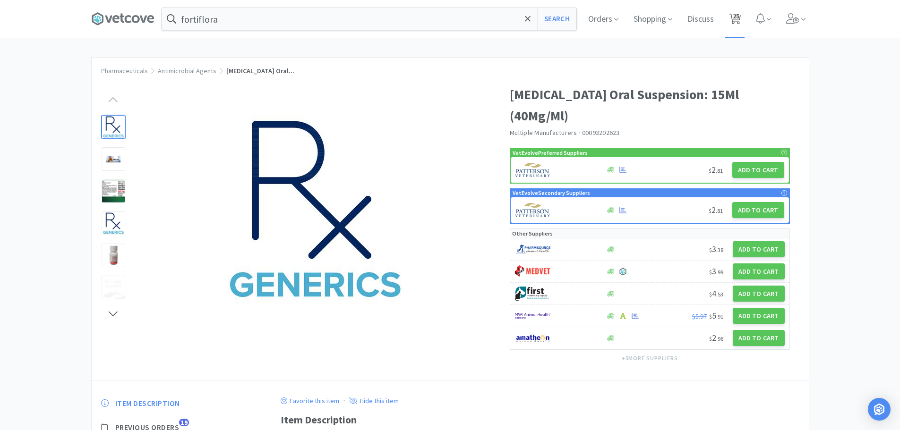
select select "2"
select select "1"
select select "2"
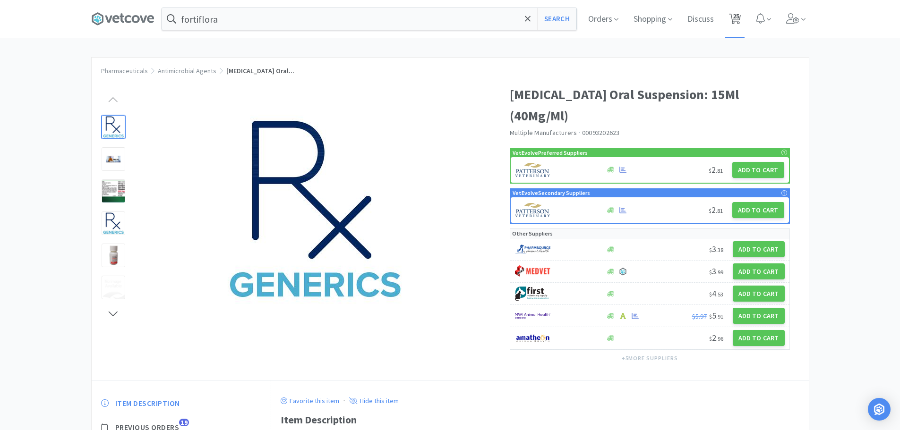
select select "1"
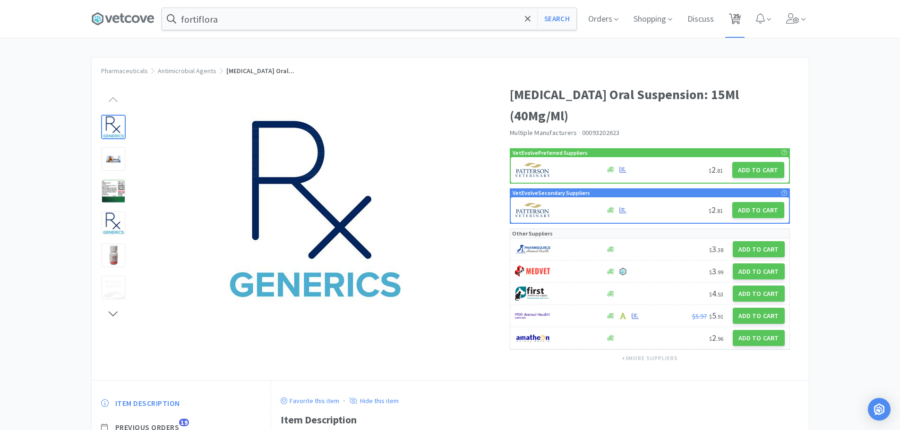
select select "1"
select select "2"
select select "1"
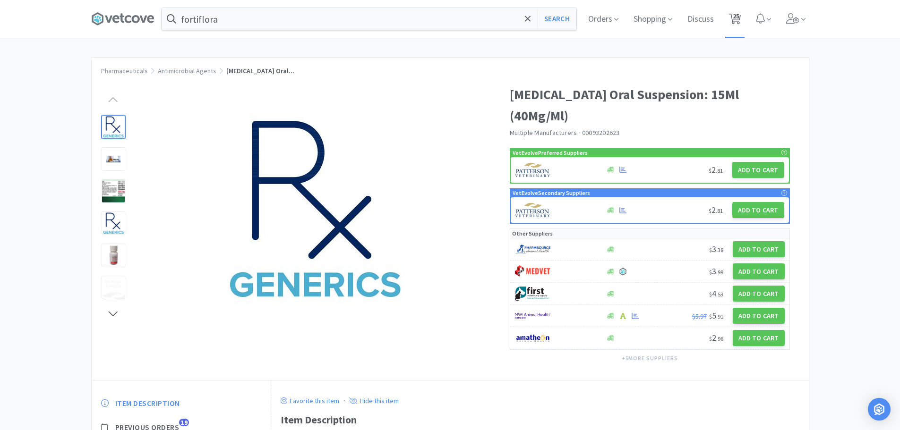
select select "4"
select select "1"
select select "2"
select select "1"
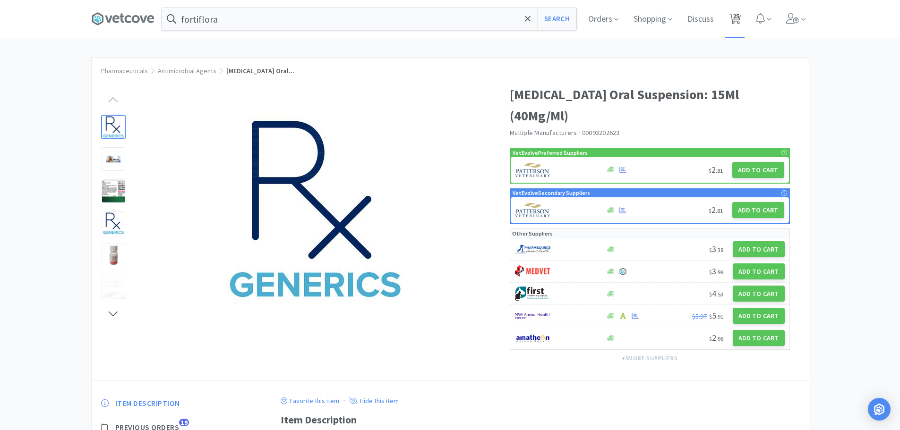
select select "1"
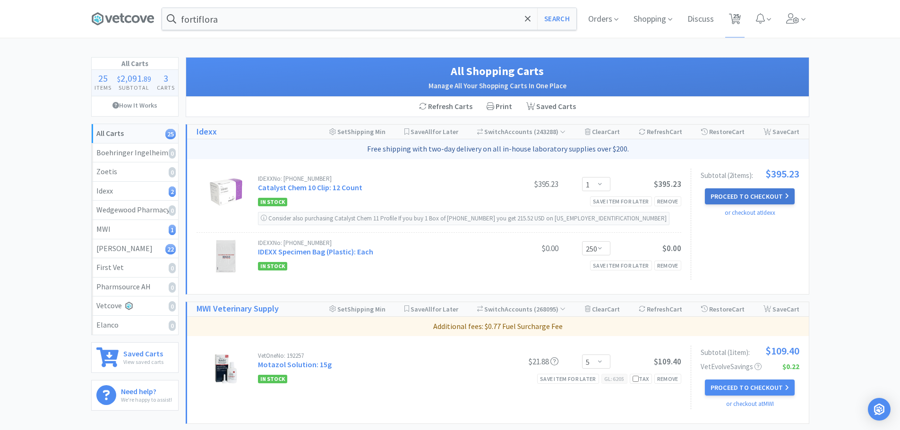
click at [728, 201] on button "Proceed to Checkout" at bounding box center [750, 196] width 90 height 16
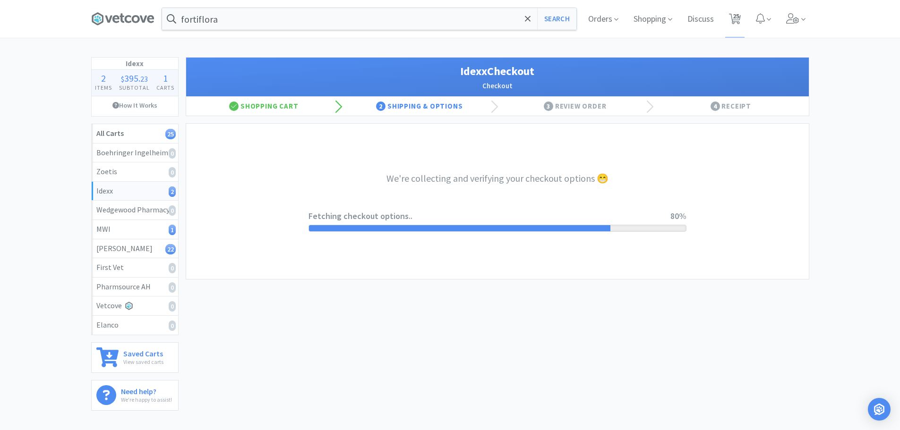
select select "904"
select select "003"
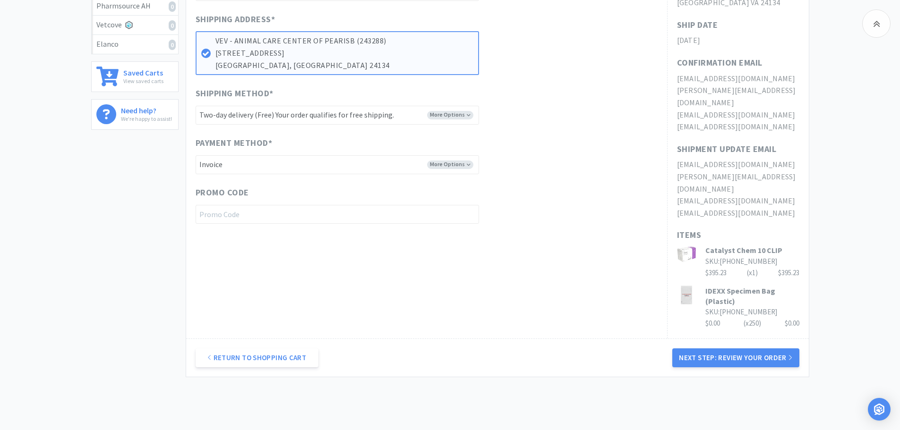
scroll to position [301, 0]
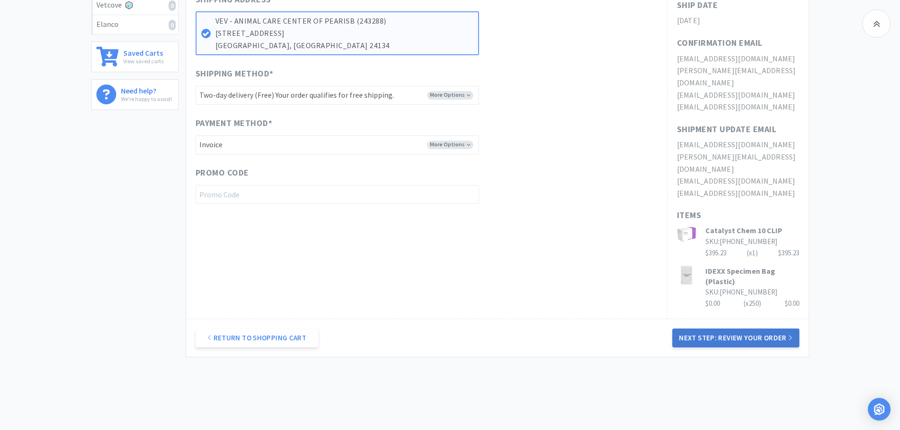
click at [748, 329] on button "Next Step: Review Your Order" at bounding box center [735, 338] width 127 height 19
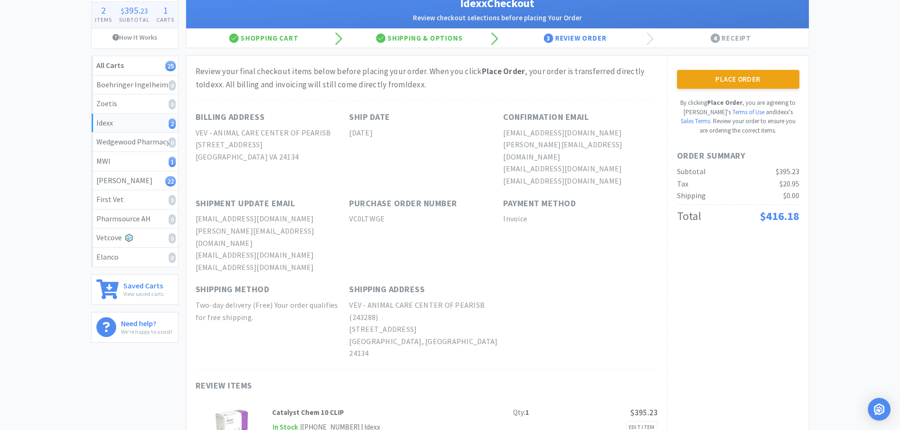
scroll to position [0, 0]
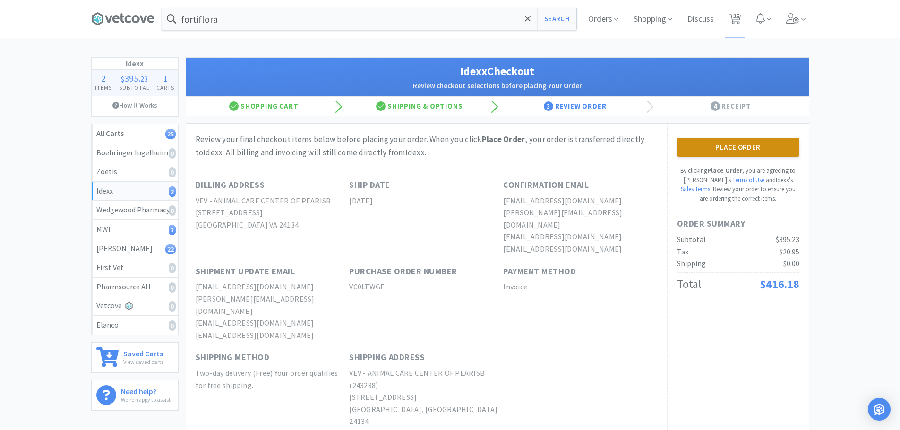
click at [713, 152] on button "Place Order" at bounding box center [738, 147] width 122 height 19
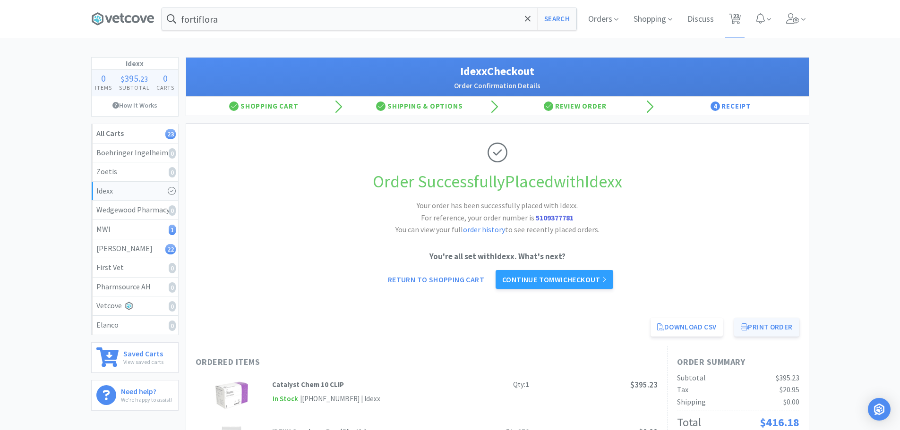
click at [757, 328] on button "Print Order" at bounding box center [766, 327] width 65 height 19
click at [563, 282] on link "Continue to MWI checkout" at bounding box center [554, 279] width 118 height 19
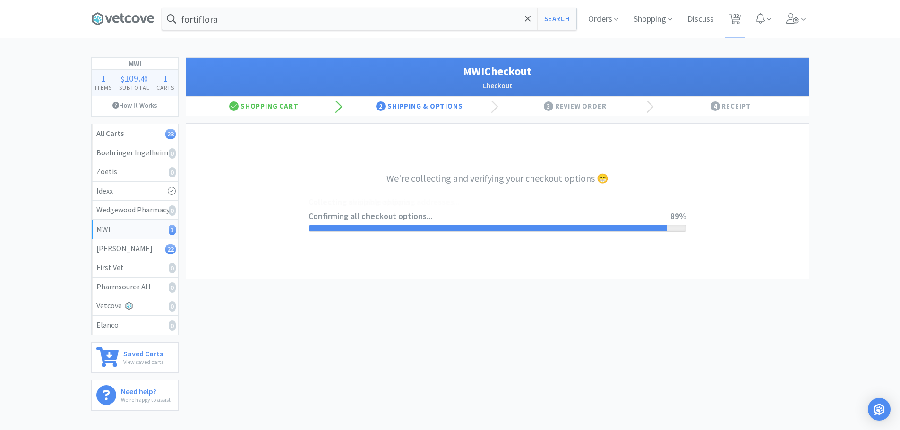
select select "STD_"
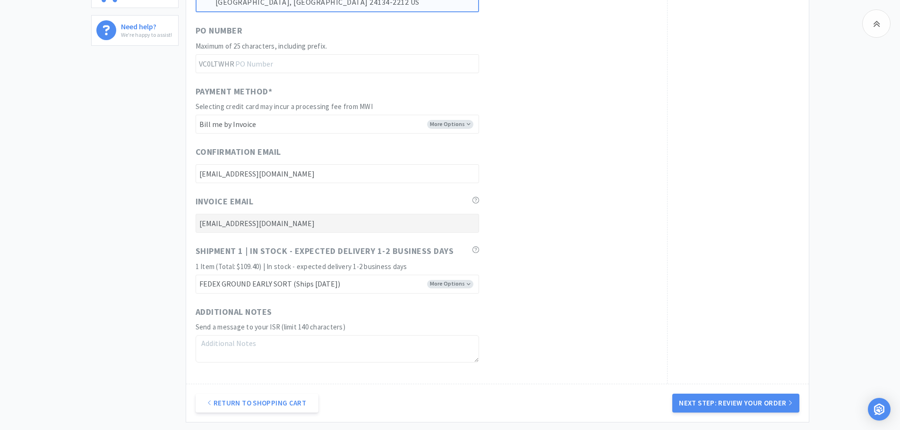
scroll to position [425, 0]
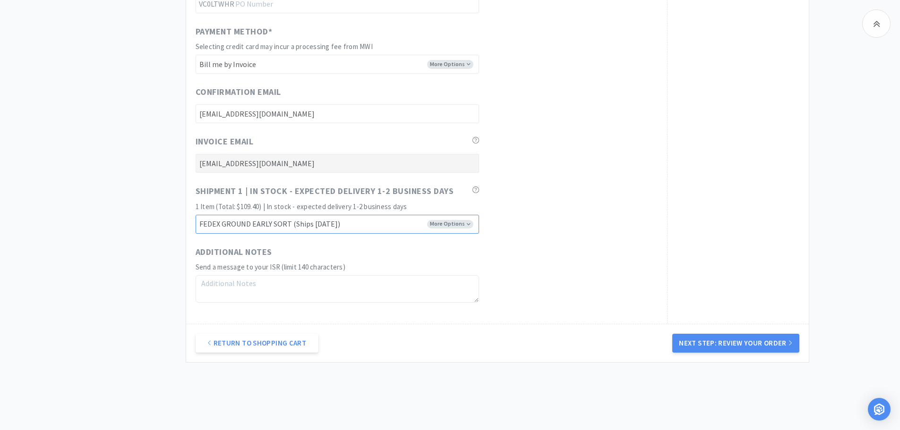
click at [448, 223] on select "FEDEX GROUND EARLY SORT (Ships August 12) FEDEX STANDARD GROUND (Ships August 1…" at bounding box center [337, 224] width 283 height 19
drag, startPoint x: 448, startPoint y: 223, endPoint x: 528, endPoint y: 249, distance: 83.9
click at [448, 223] on select "FEDEX GROUND EARLY SORT (Ships August 12) FEDEX STANDARD GROUND (Ships August 1…" at bounding box center [337, 224] width 283 height 19
click at [769, 346] on button "Next Step: Review Your Order" at bounding box center [735, 343] width 127 height 19
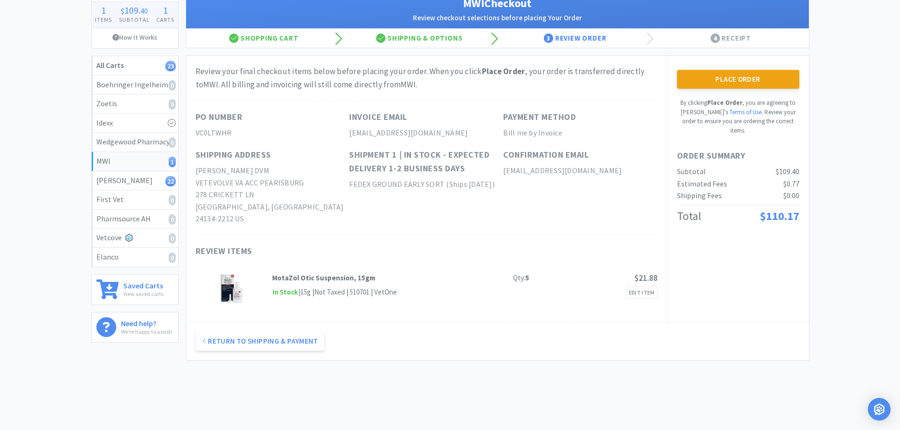
scroll to position [0, 0]
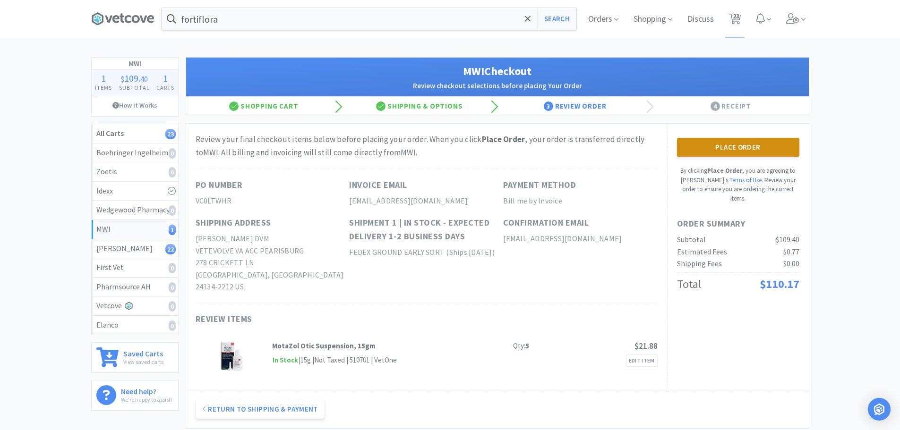
click at [740, 154] on button "Place Order" at bounding box center [738, 147] width 122 height 19
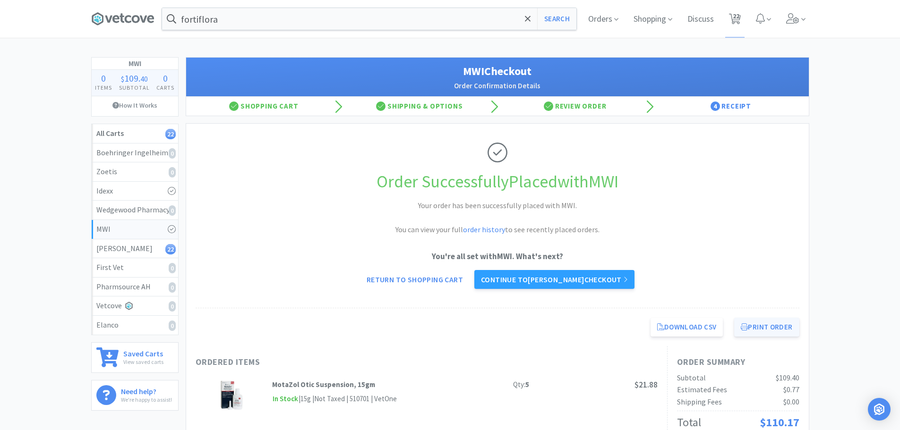
click at [751, 325] on button "Print Order" at bounding box center [766, 327] width 65 height 19
click at [560, 273] on link "Continue to Patterson checkout" at bounding box center [554, 279] width 160 height 19
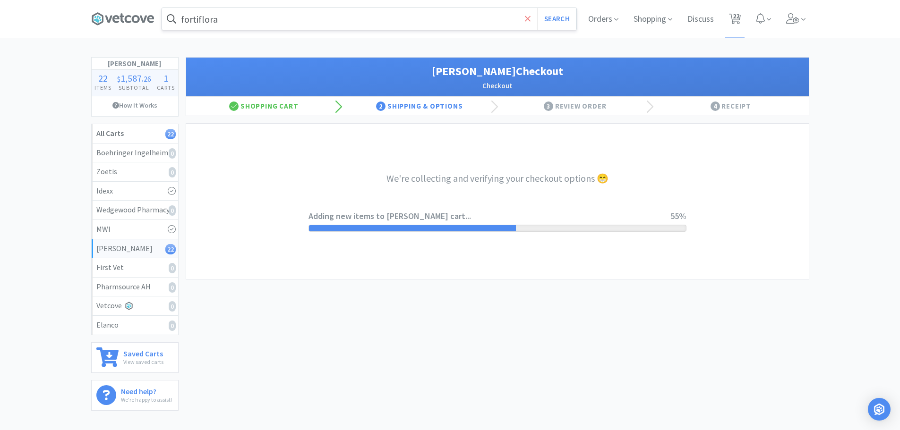
click at [529, 20] on span at bounding box center [527, 19] width 11 height 20
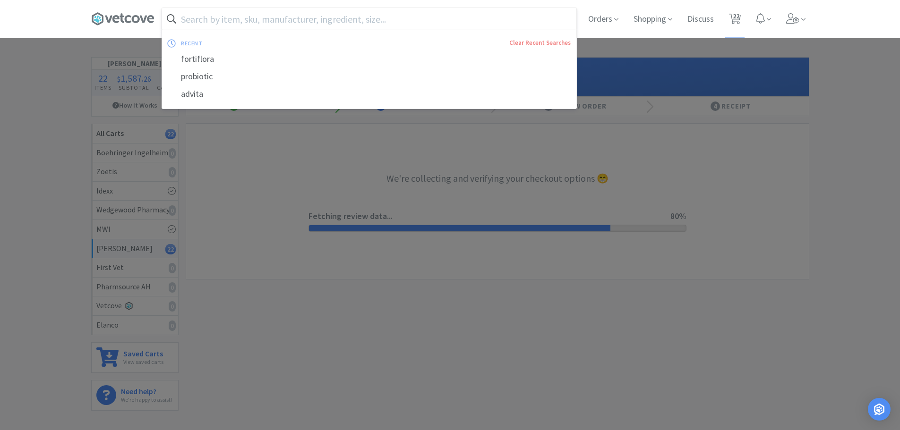
click at [586, 145] on div at bounding box center [450, 215] width 900 height 430
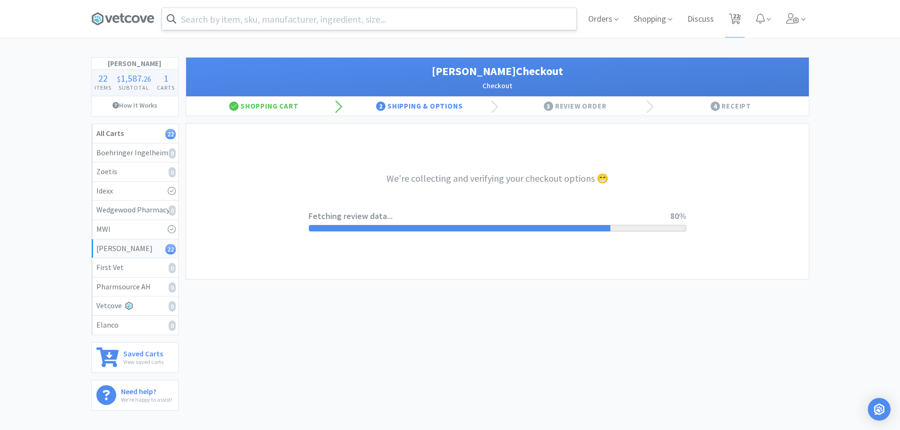
select select "1"
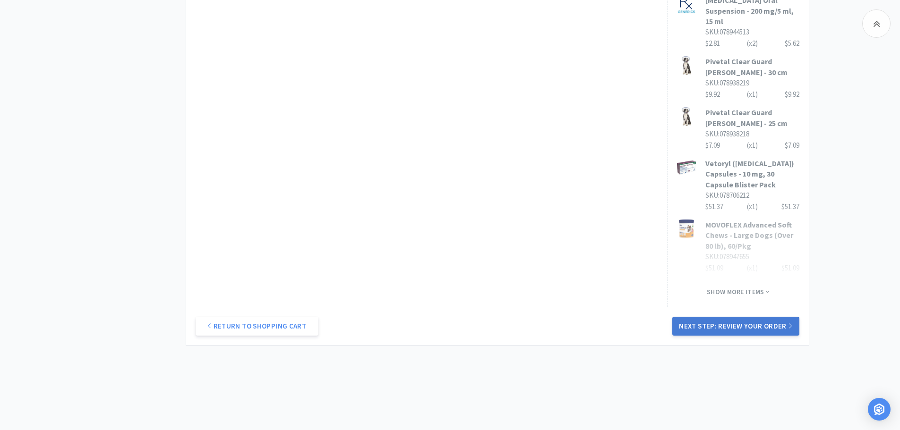
click at [736, 317] on button "Next Step: Review Your Order" at bounding box center [735, 326] width 127 height 19
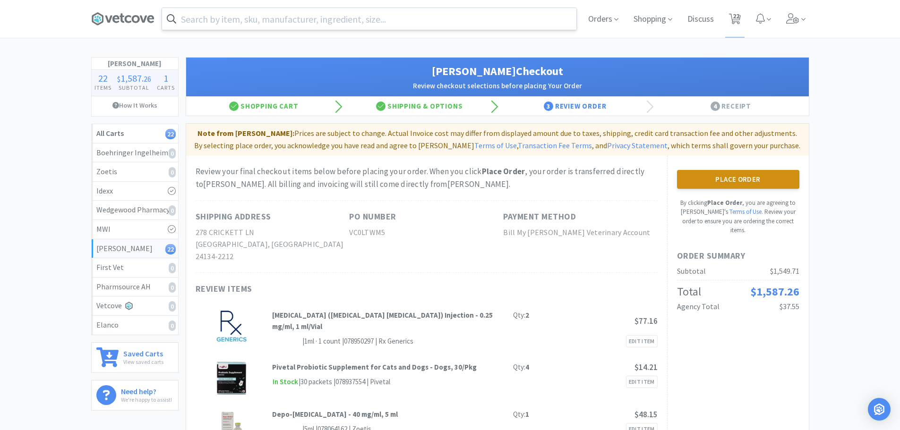
click at [780, 171] on button "Place Order" at bounding box center [738, 179] width 122 height 19
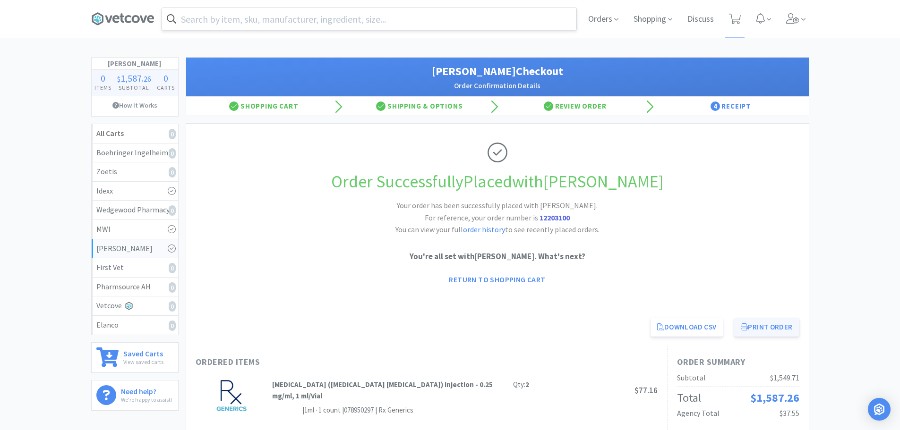
click at [763, 332] on button "Print Order" at bounding box center [766, 327] width 65 height 19
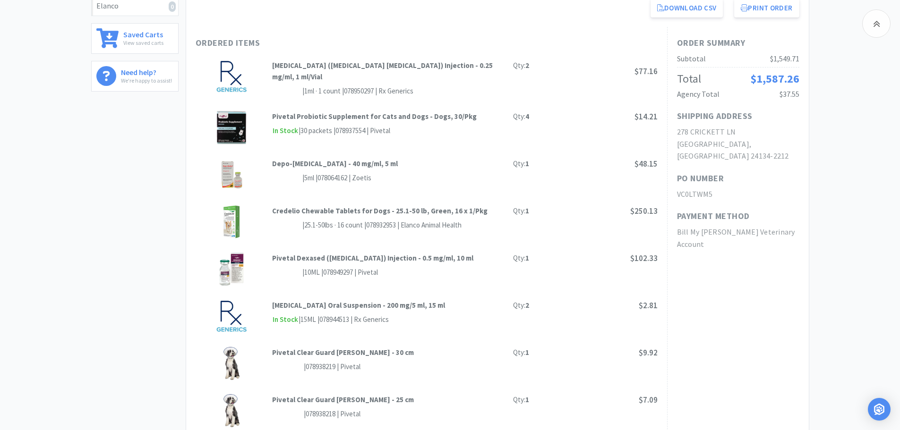
scroll to position [318, 0]
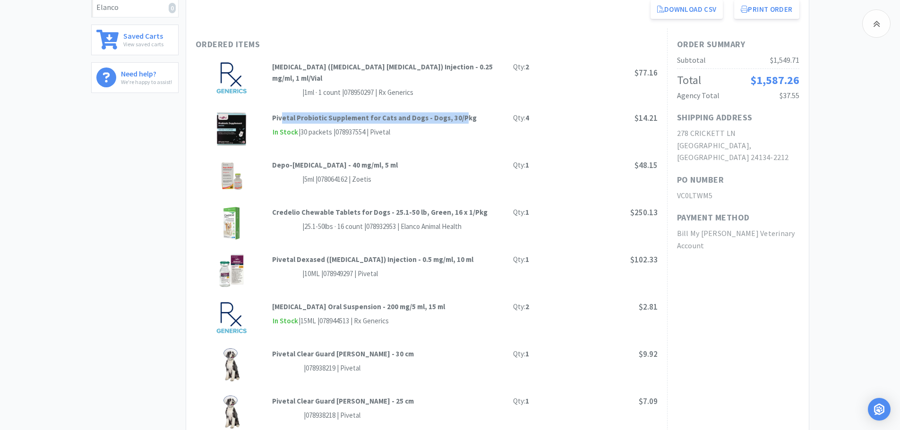
drag, startPoint x: 282, startPoint y: 114, endPoint x: 458, endPoint y: 119, distance: 175.8
click at [458, 119] on div "Pivetal Probiotic Supplement for Cats and Dogs - Dogs, 30/Pkg" at bounding box center [392, 117] width 240 height 11
click at [462, 138] on div "Pivetal Probiotic Supplement for Cats and Dogs - Dogs, 30/Pkg Qty: 4 $14.21 In …" at bounding box center [427, 128] width 462 height 47
drag, startPoint x: 368, startPoint y: 116, endPoint x: 477, endPoint y: 119, distance: 108.7
click at [477, 119] on div "Pivetal Probiotic Supplement for Cats and Dogs - Dogs, 30/Pkg" at bounding box center [392, 117] width 240 height 11
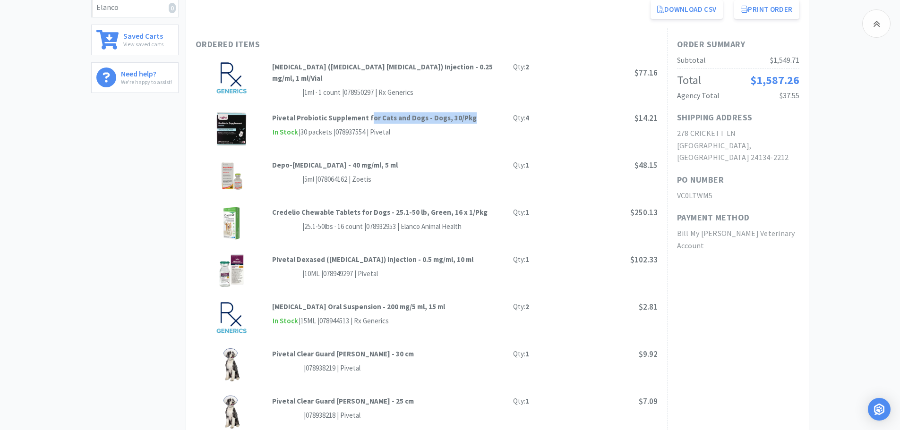
click at [478, 120] on div "Pivetal Probiotic Supplement for Cats and Dogs - Dogs, 30/Pkg Qty: 4 $14.21" at bounding box center [464, 118] width 385 height 13
drag, startPoint x: 288, startPoint y: 113, endPoint x: 428, endPoint y: 123, distance: 140.6
click at [428, 123] on div "Pivetal Probiotic Supplement for Cats and Dogs - Dogs, 30/Pkg Qty: 4 $14.21 In …" at bounding box center [464, 125] width 385 height 26
click at [464, 127] on div "In Stock | 30 packets | 078937554 | Pivetal" at bounding box center [464, 133] width 385 height 12
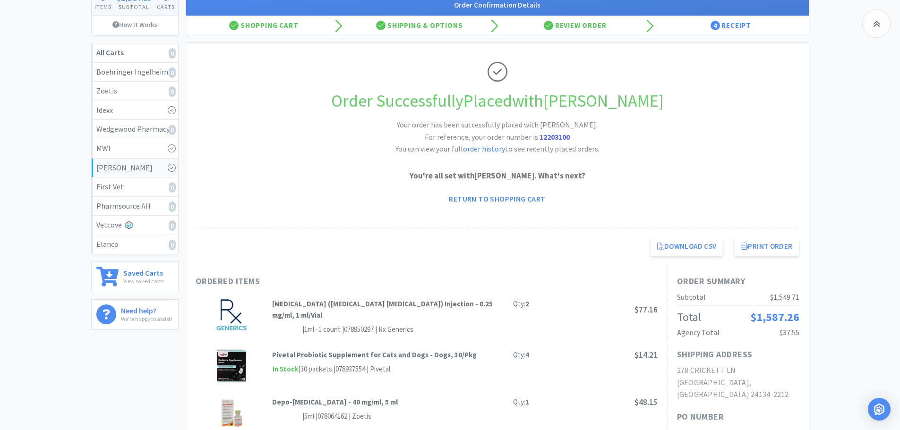
scroll to position [0, 0]
